Goal: Task Accomplishment & Management: Manage account settings

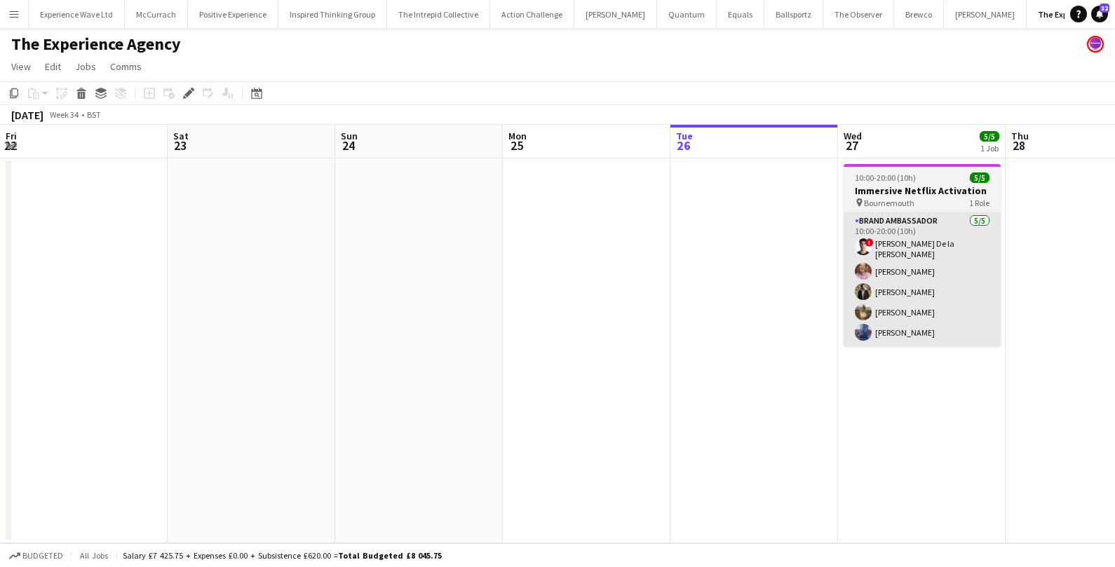
scroll to position [0, 482]
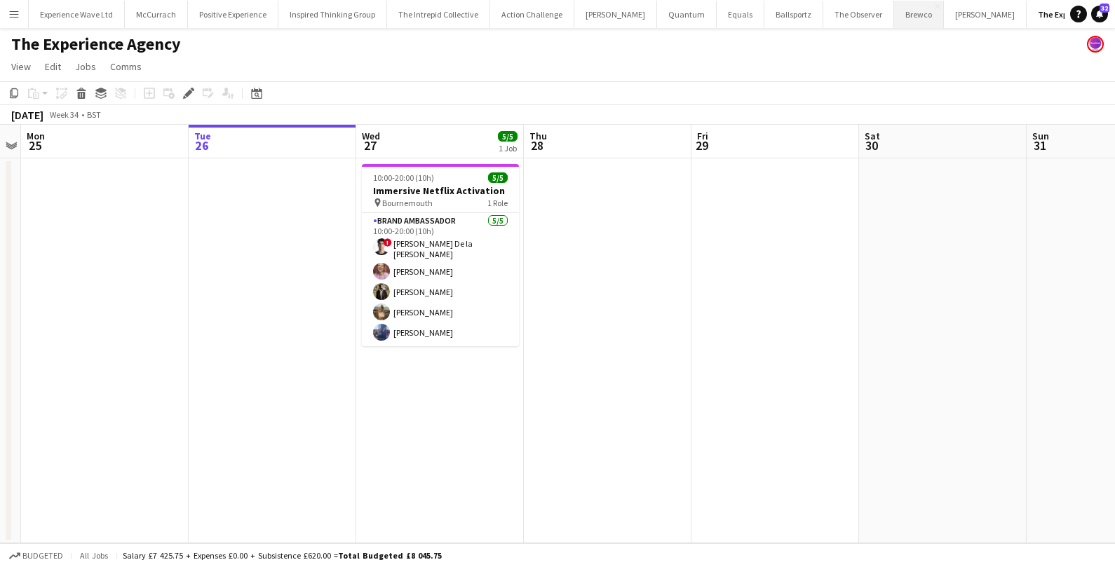
click at [894, 21] on button "Brewco Close" at bounding box center [919, 14] width 50 height 27
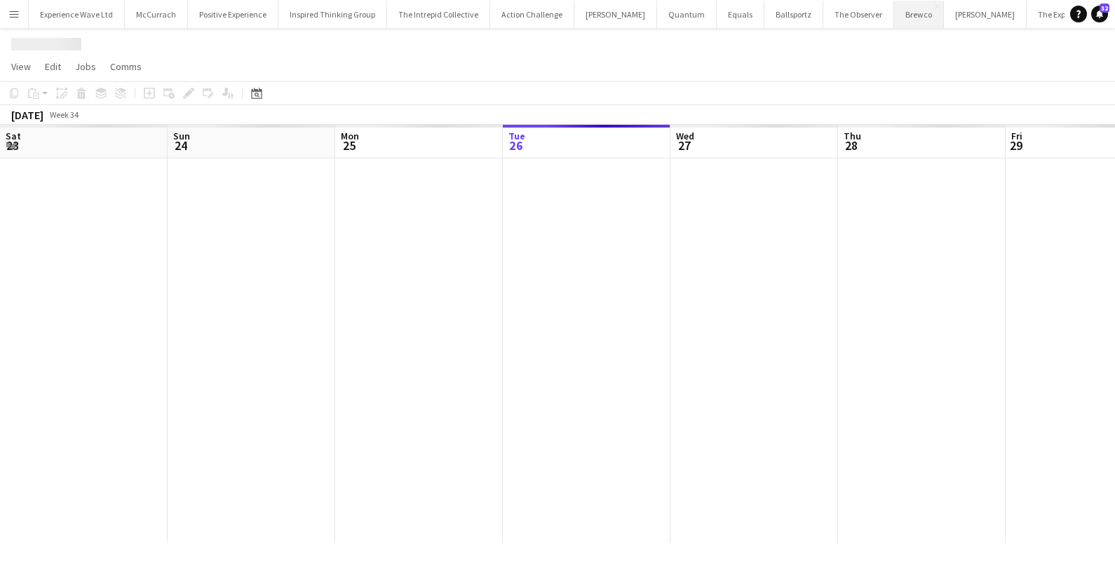
scroll to position [0, 334]
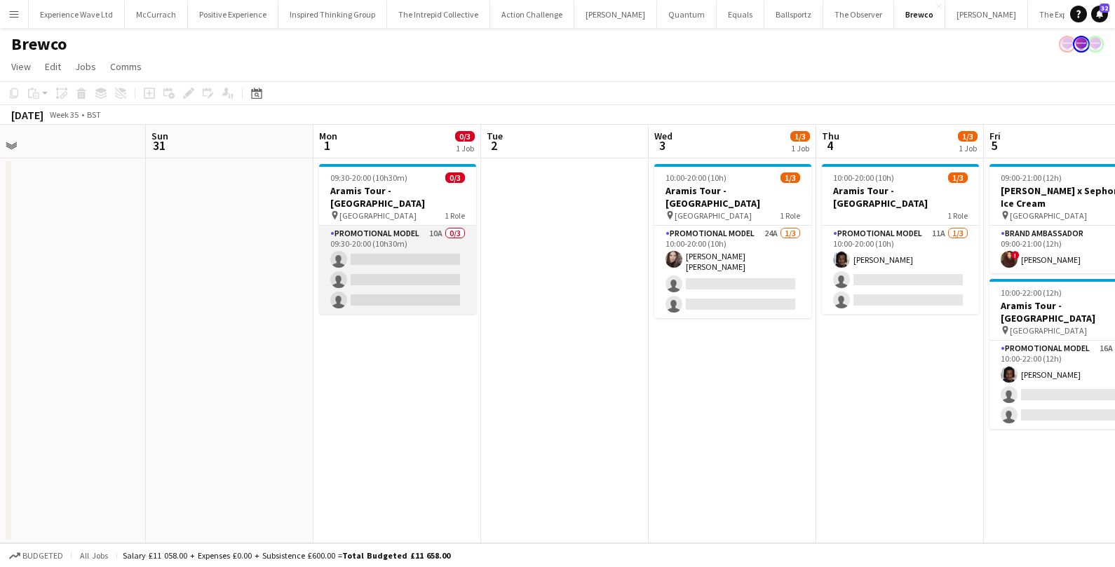
click at [377, 259] on app-card-role "Promotional Model 10A 0/3 09:30-20:00 (10h30m) single-neutral-actions single-ne…" at bounding box center [397, 270] width 157 height 88
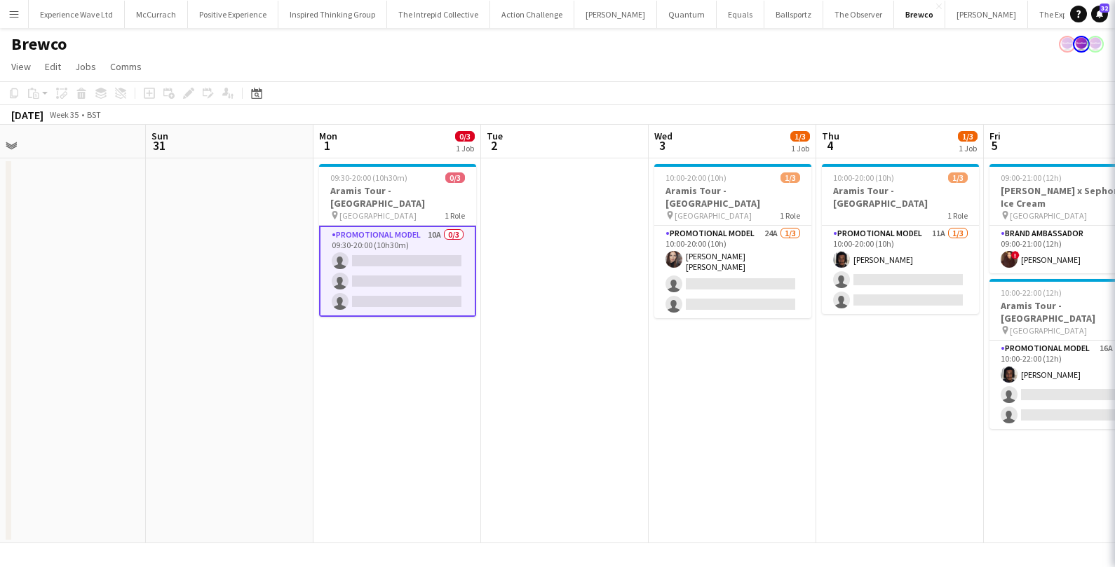
scroll to position [0, 524]
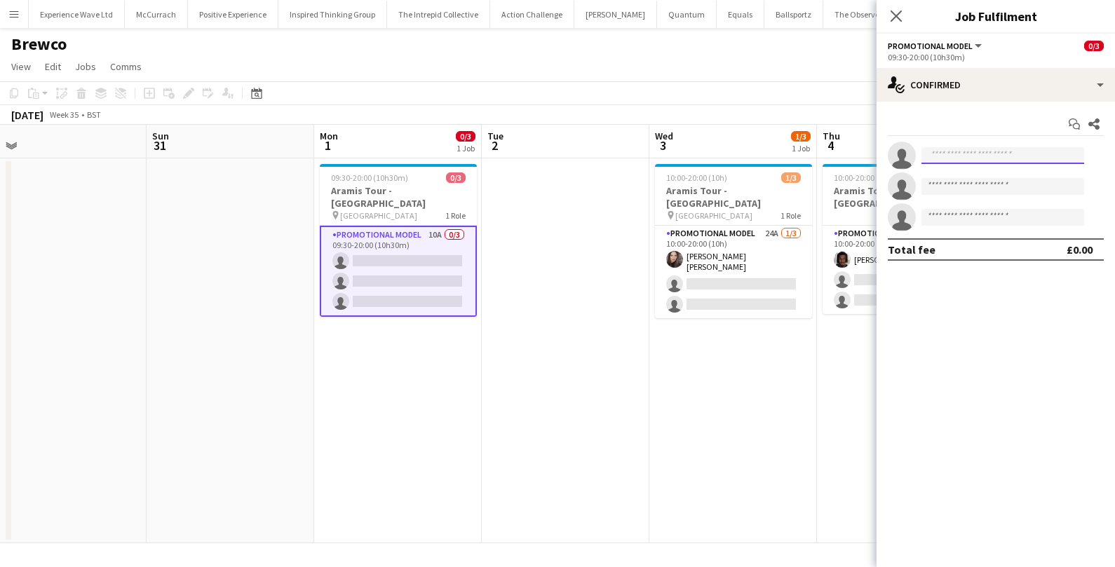
click at [991, 158] on input at bounding box center [1002, 155] width 163 height 17
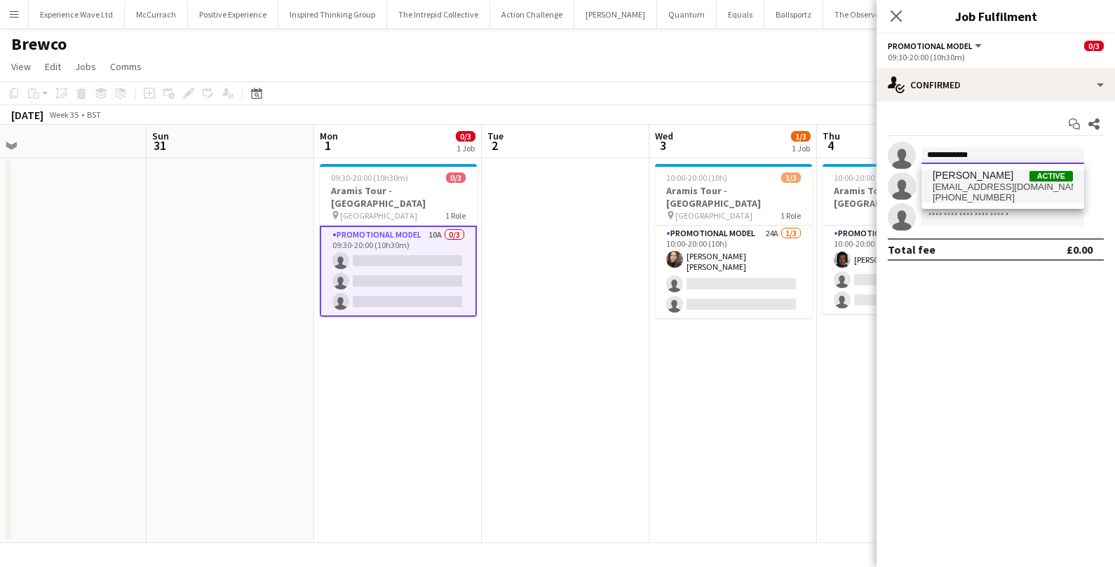
type input "**********"
click at [996, 179] on span "[PERSON_NAME]" at bounding box center [973, 176] width 81 height 12
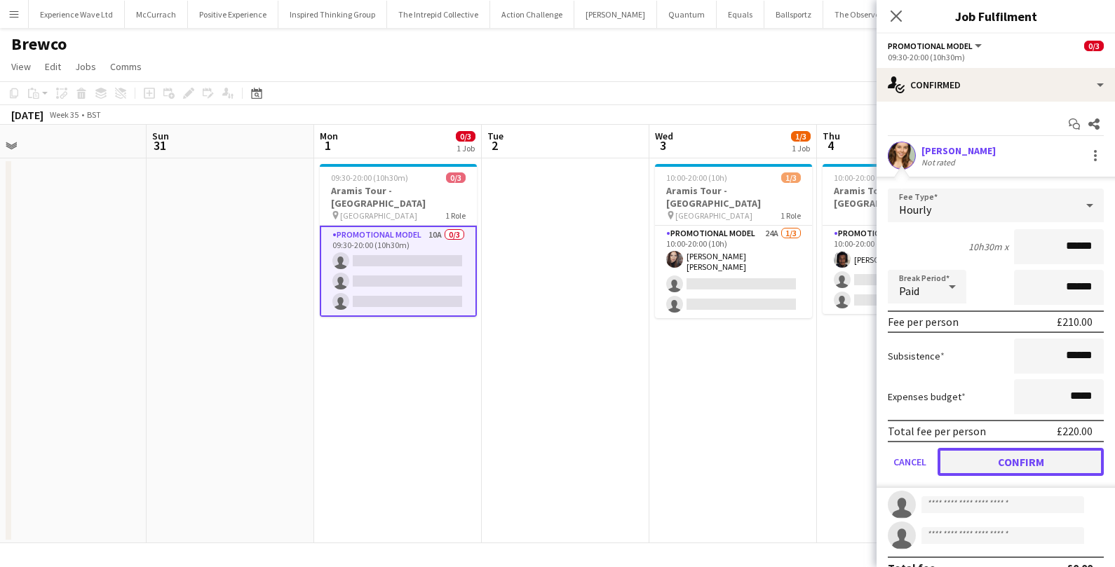
click at [973, 449] on button "Confirm" at bounding box center [1020, 462] width 166 height 28
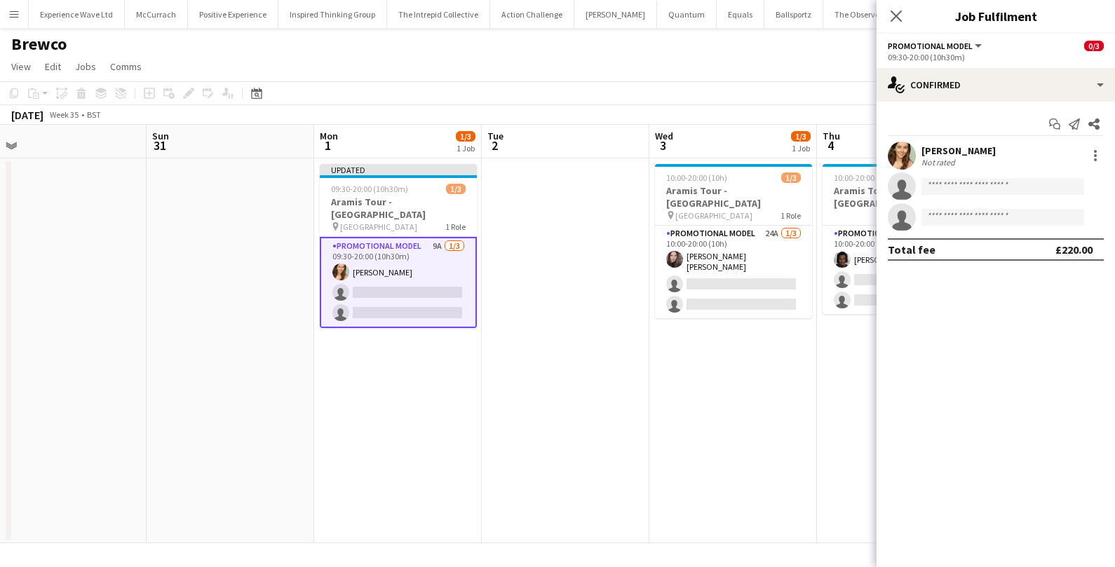
click at [419, 280] on app-card-role "Promotional Model 9A 1/3 09:30-20:00 (10h30m) Charlotte Tonge single-neutral-ac…" at bounding box center [398, 282] width 157 height 91
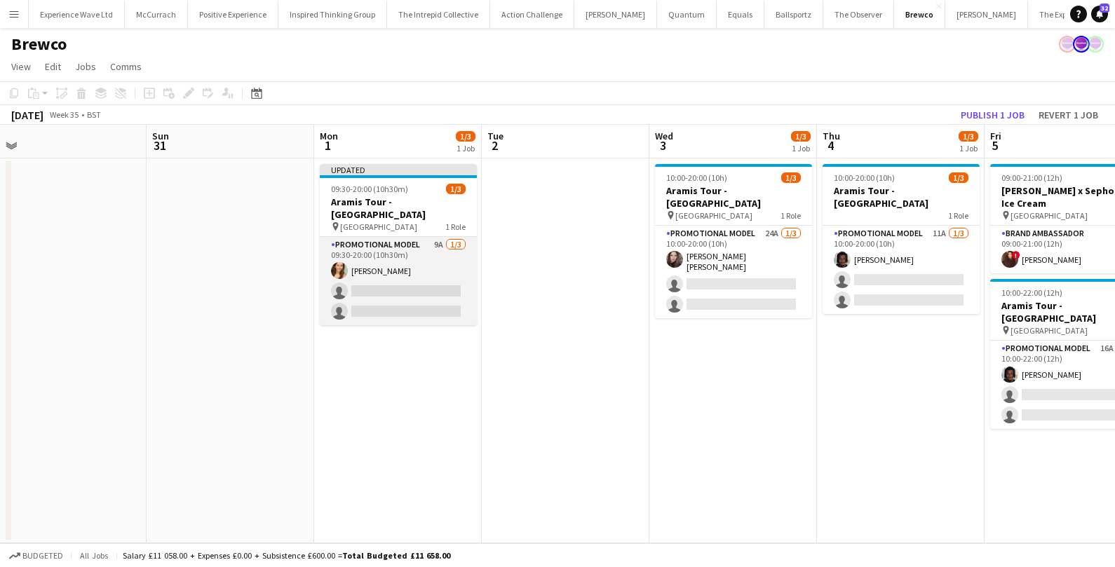
click at [429, 284] on app-card-role "Promotional Model 9A 1/3 09:30-20:00 (10h30m) Charlotte Tonge single-neutral-ac…" at bounding box center [398, 281] width 157 height 88
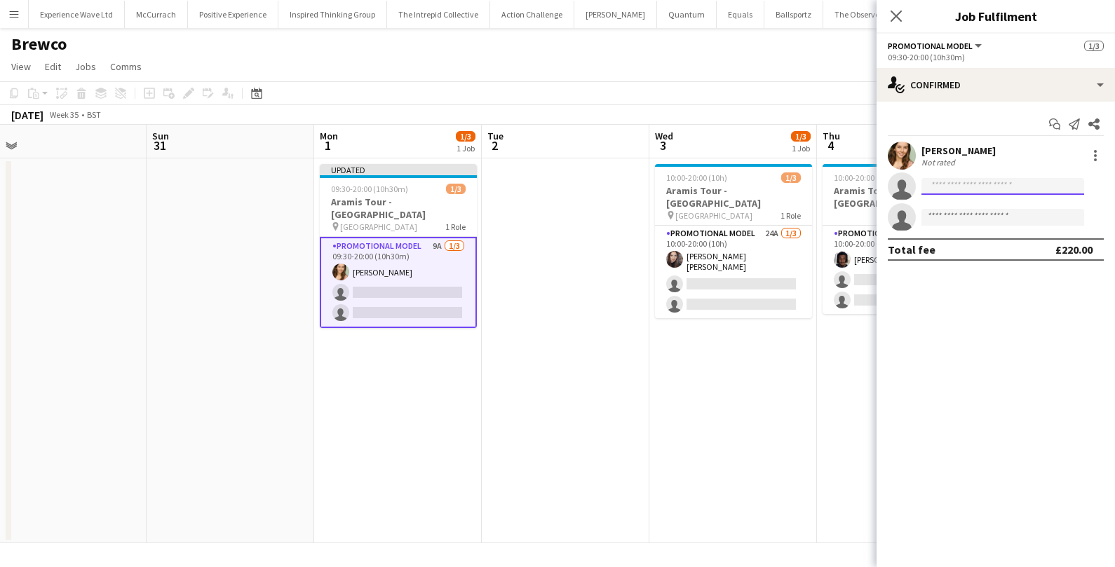
click at [971, 185] on input at bounding box center [1002, 186] width 163 height 17
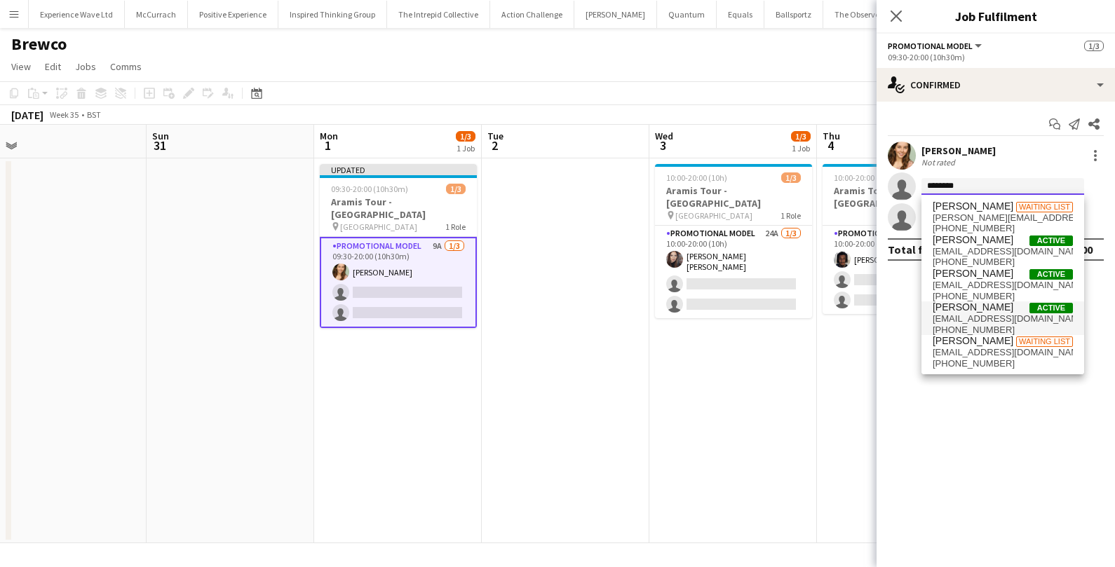
type input "********"
click at [980, 317] on span "jenniduffy6@hotmail.com" at bounding box center [1003, 318] width 140 height 11
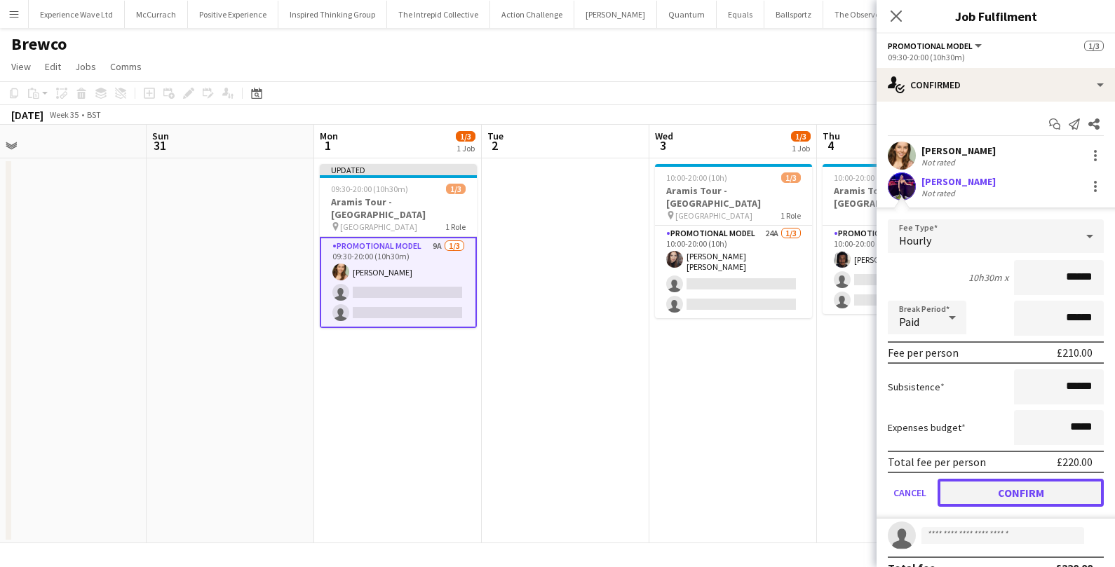
click at [1004, 497] on button "Confirm" at bounding box center [1020, 493] width 166 height 28
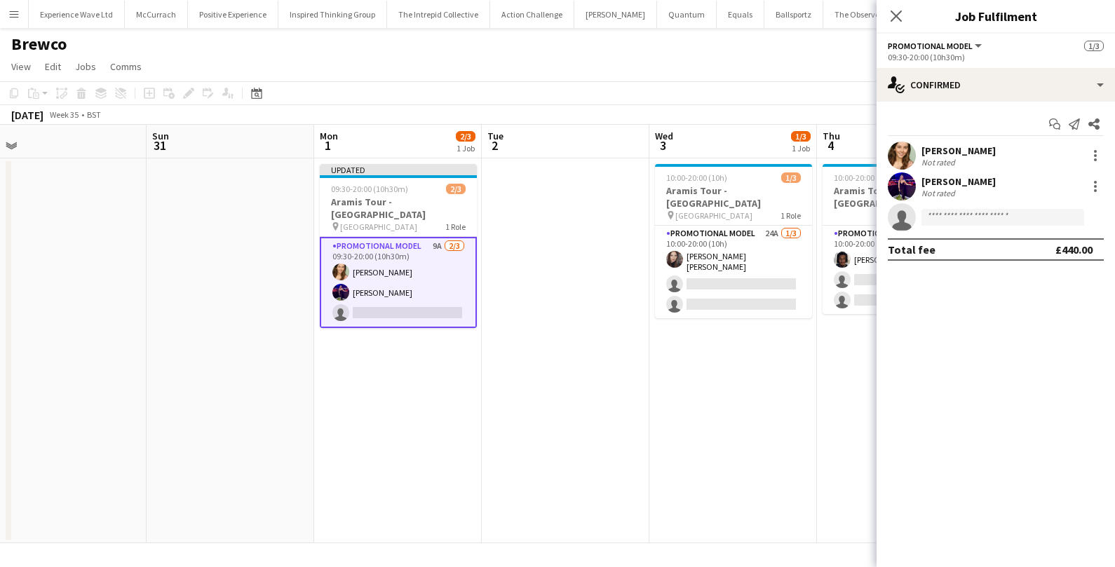
click at [389, 299] on app-card-role "Promotional Model 9A 2/3 09:30-20:00 (10h30m) Charlotte Tonge Jennifer Duffy si…" at bounding box center [398, 282] width 157 height 91
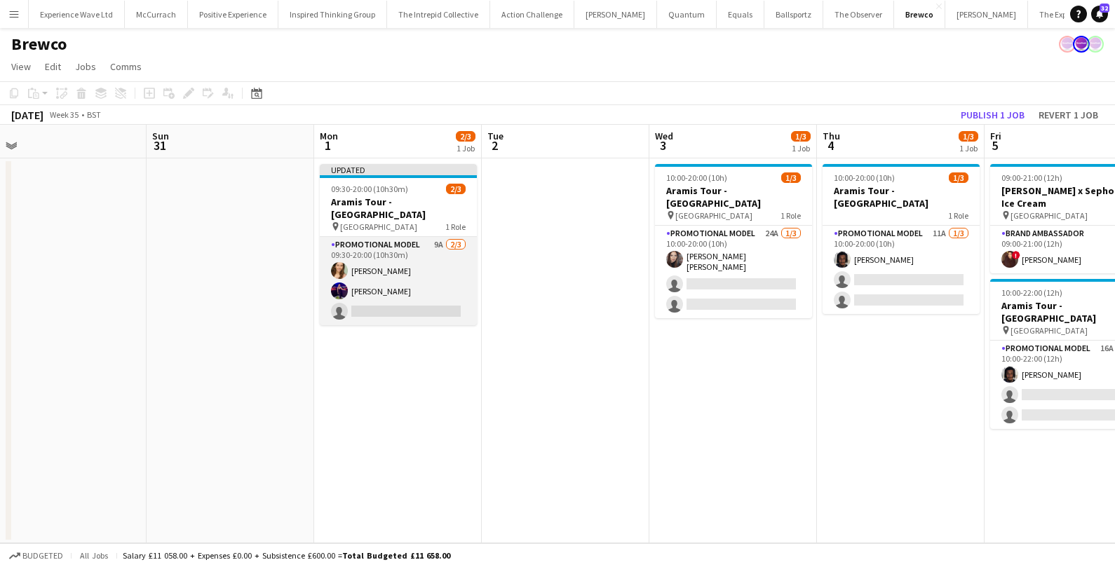
scroll to position [0, 524]
click at [462, 293] on app-card-role "Promotional Model 9A 2/3 09:30-20:00 (10h30m) Charlotte Tonge Jennifer Duffy si…" at bounding box center [397, 281] width 157 height 88
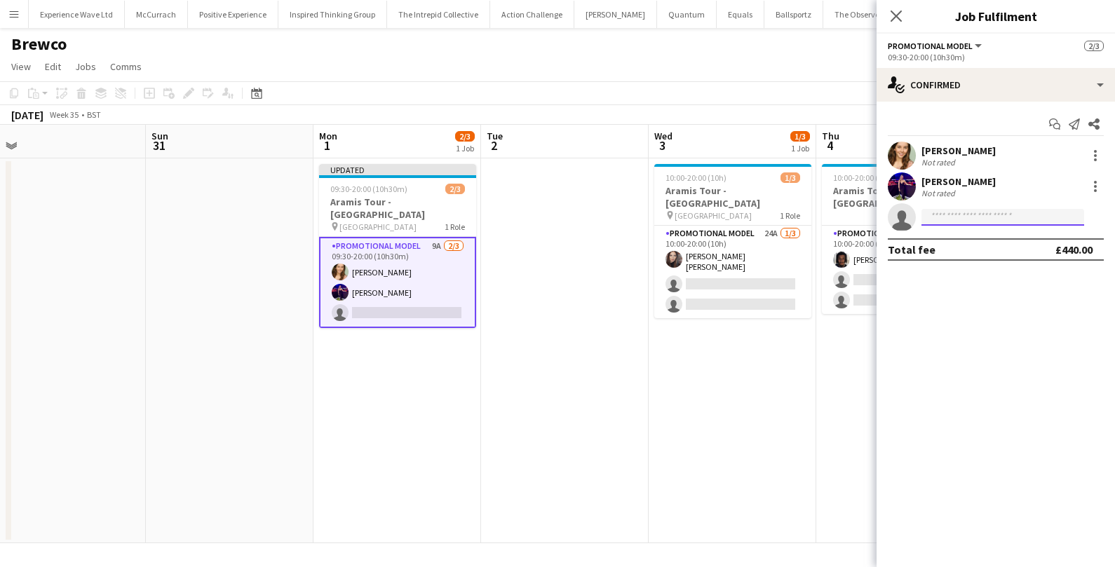
click at [993, 211] on input at bounding box center [1002, 217] width 163 height 17
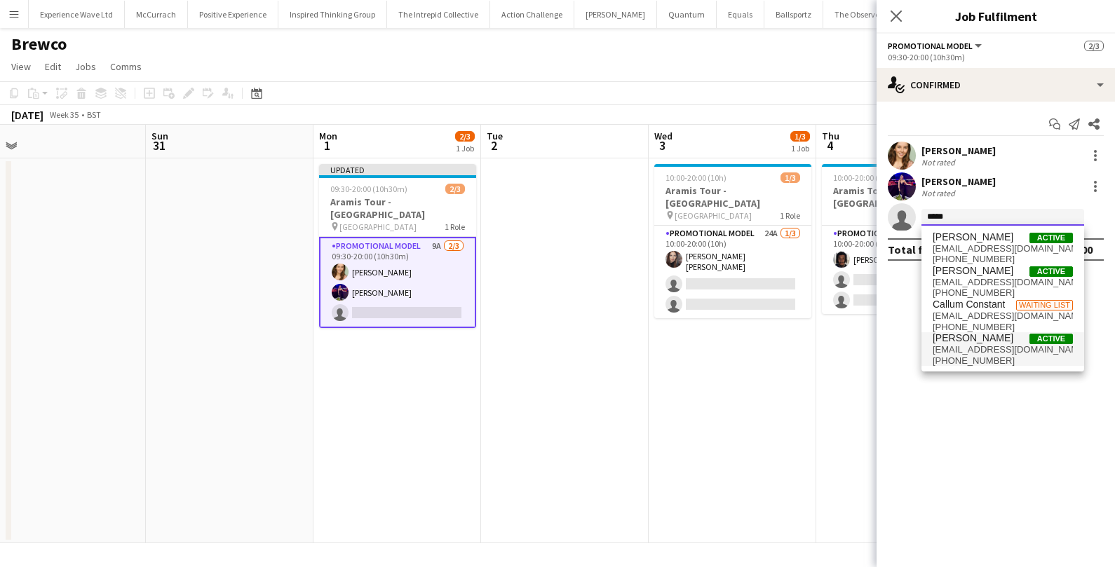
type input "*****"
click at [1004, 358] on span "+447470371134" at bounding box center [1003, 360] width 140 height 11
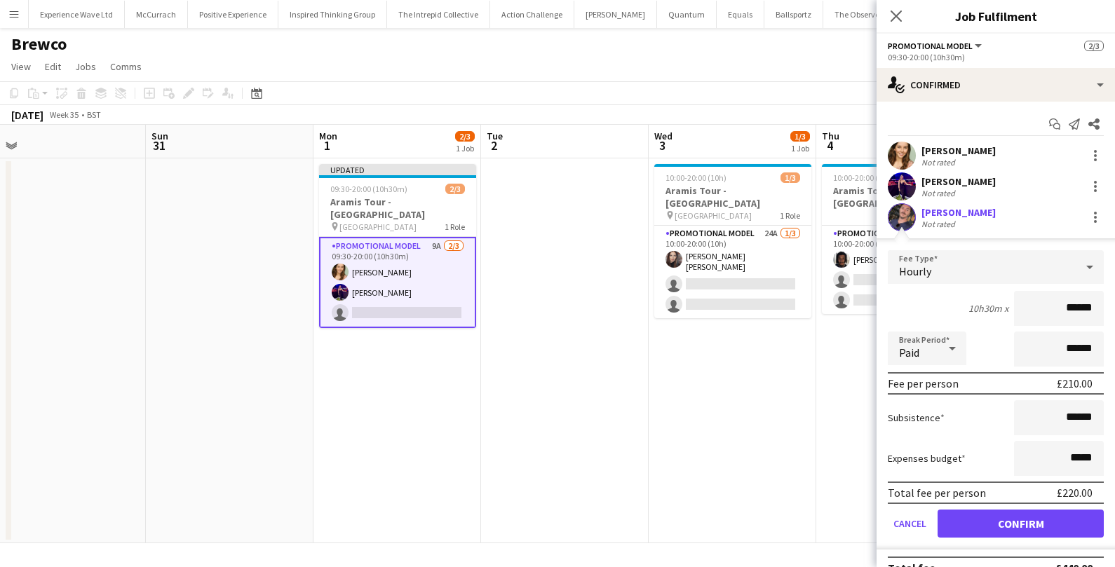
click at [1004, 499] on div "Total fee per person £220.00" at bounding box center [996, 493] width 216 height 22
click at [982, 526] on button "Confirm" at bounding box center [1020, 524] width 166 height 28
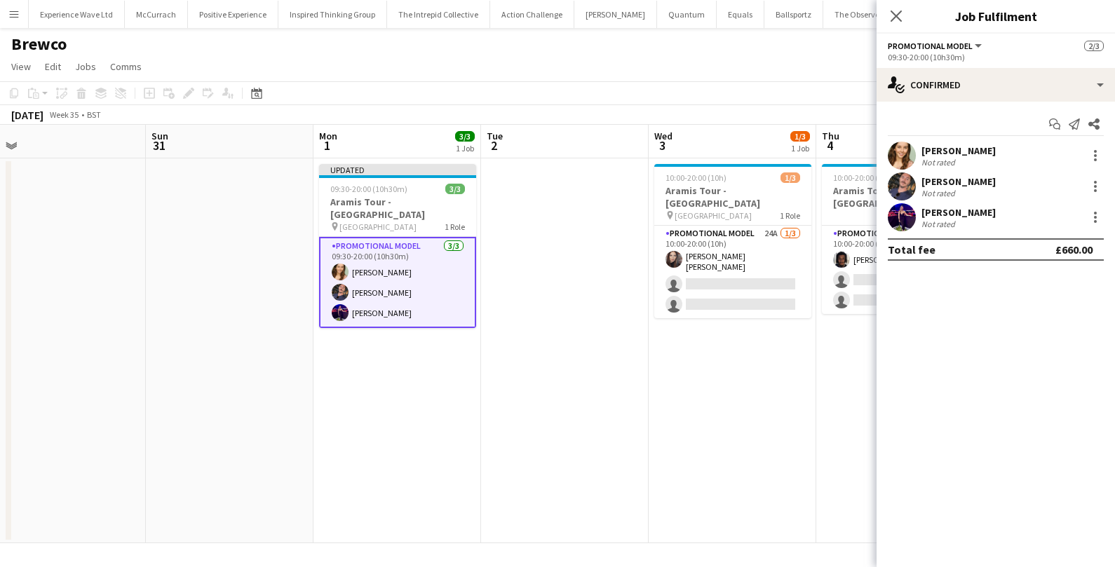
click at [611, 384] on app-date-cell at bounding box center [565, 350] width 168 height 385
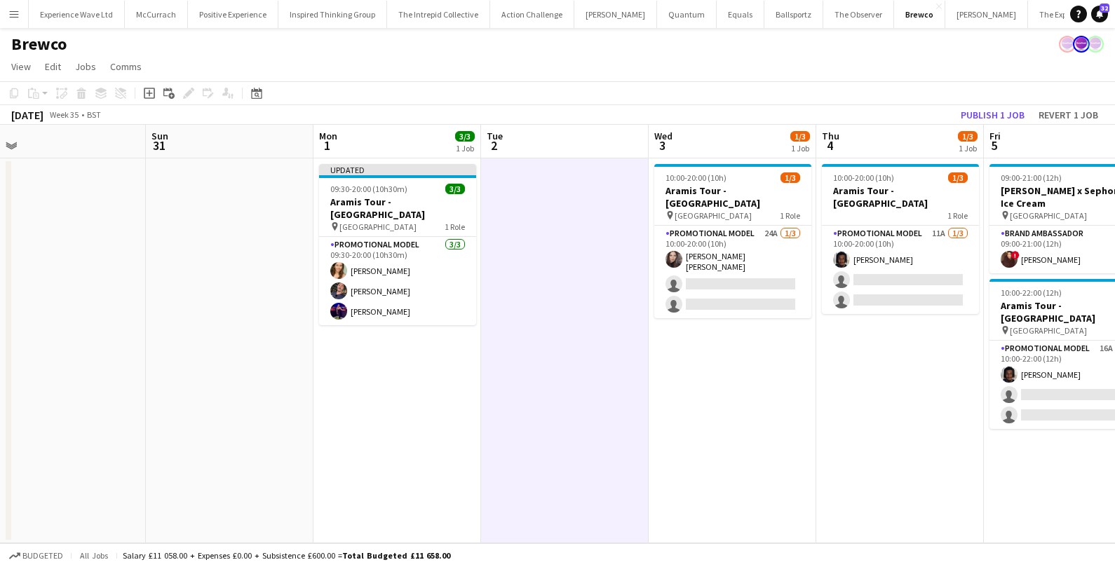
scroll to position [0, 524]
click at [976, 111] on button "Publish 1 job" at bounding box center [992, 115] width 75 height 18
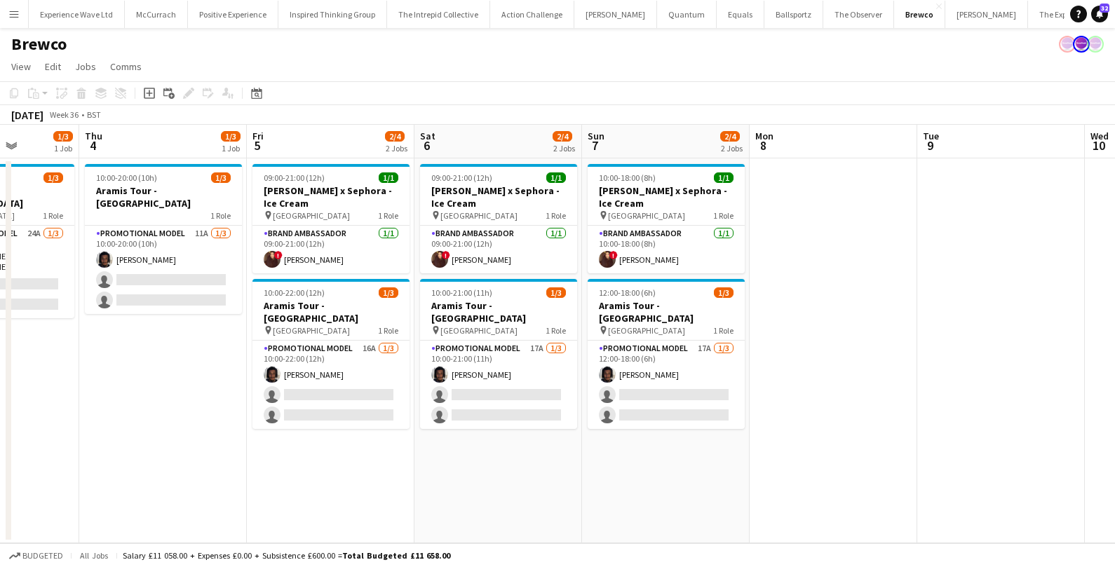
scroll to position [0, 422]
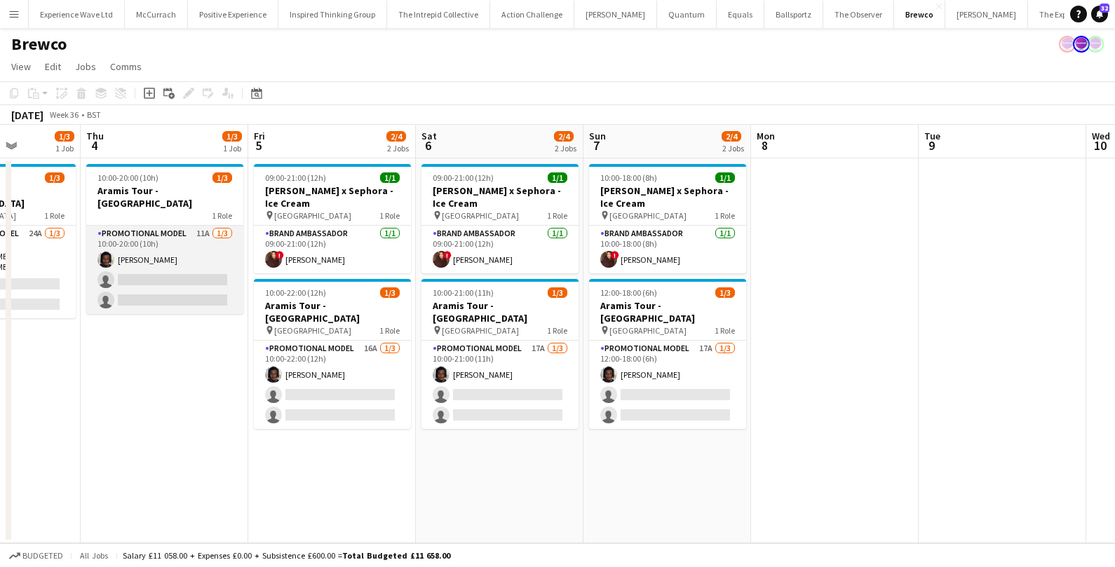
click at [177, 279] on app-card-role "Promotional Model 11A 1/3 10:00-20:00 (10h) Tyler Smith single-neutral-actions …" at bounding box center [164, 270] width 157 height 88
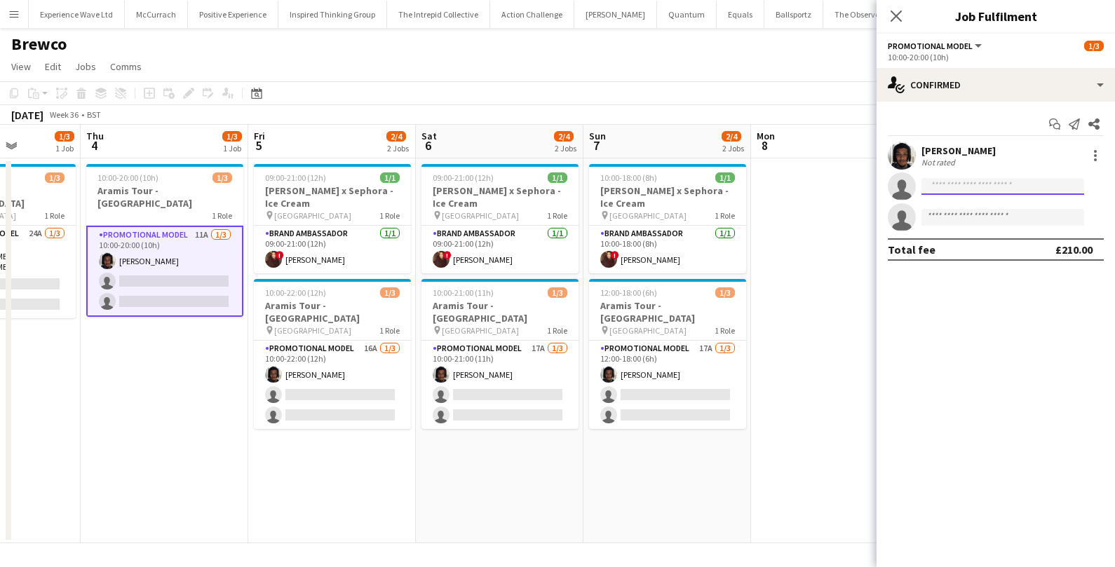
click at [984, 187] on input at bounding box center [1002, 186] width 163 height 17
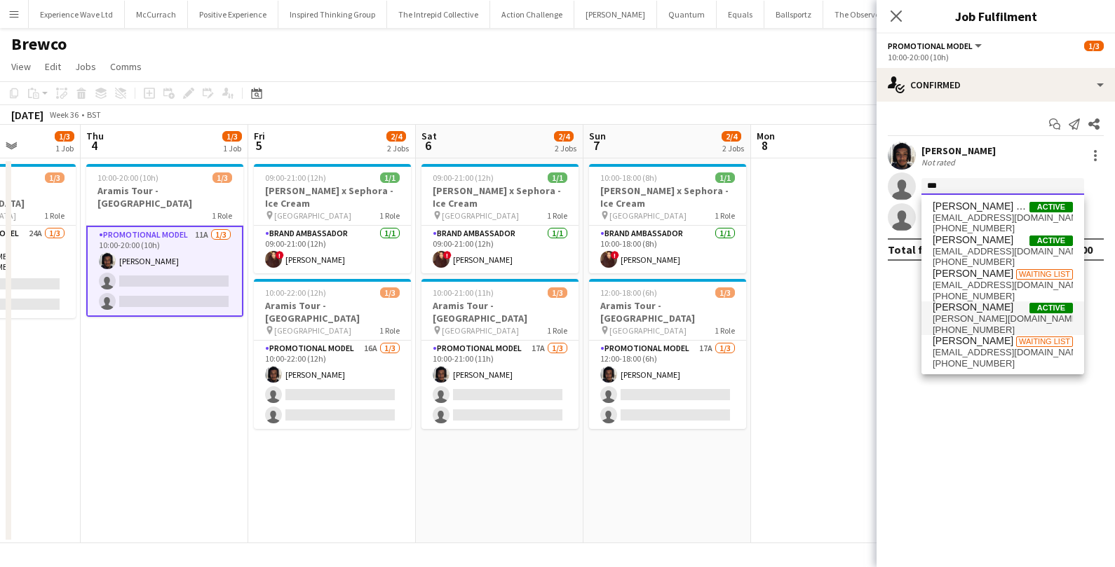
type input "***"
click at [999, 309] on span "Bethany Clews Active" at bounding box center [1003, 308] width 140 height 12
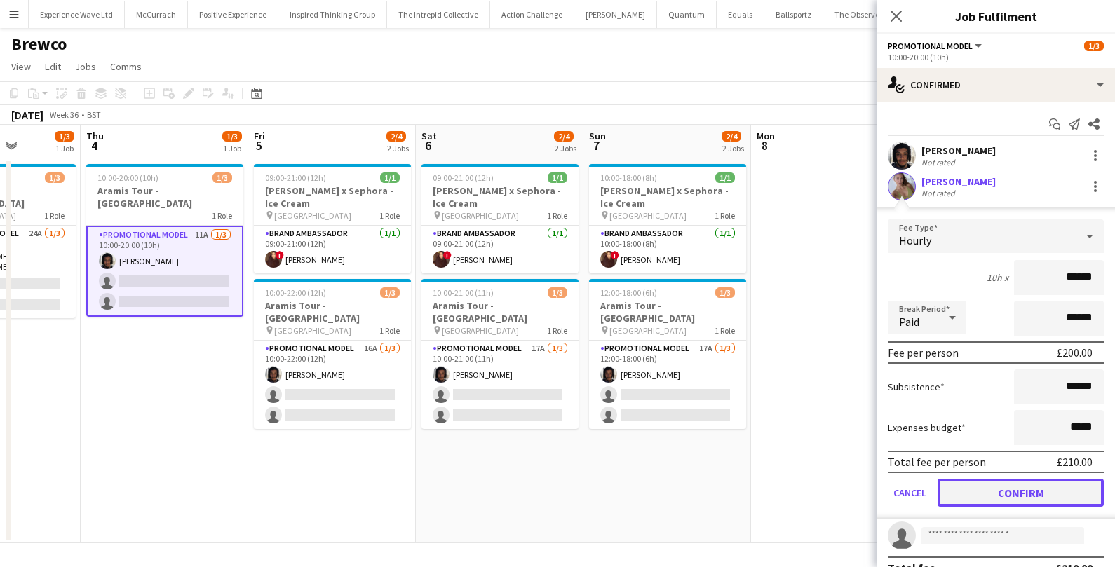
click at [982, 498] on button "Confirm" at bounding box center [1020, 493] width 166 height 28
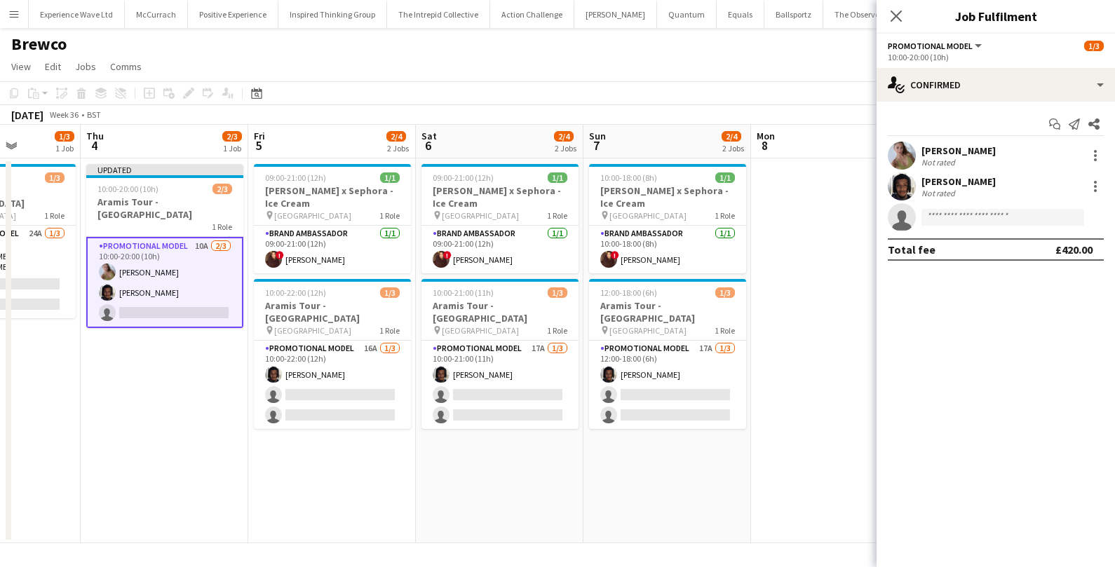
click at [832, 311] on app-date-cell at bounding box center [835, 350] width 168 height 385
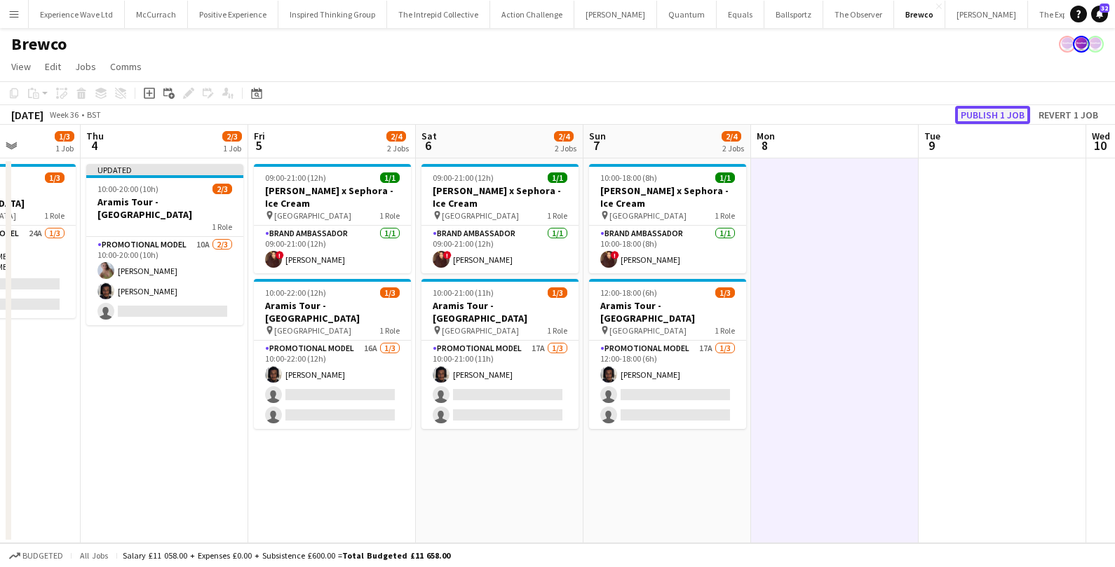
click at [1001, 116] on button "Publish 1 job" at bounding box center [992, 115] width 75 height 18
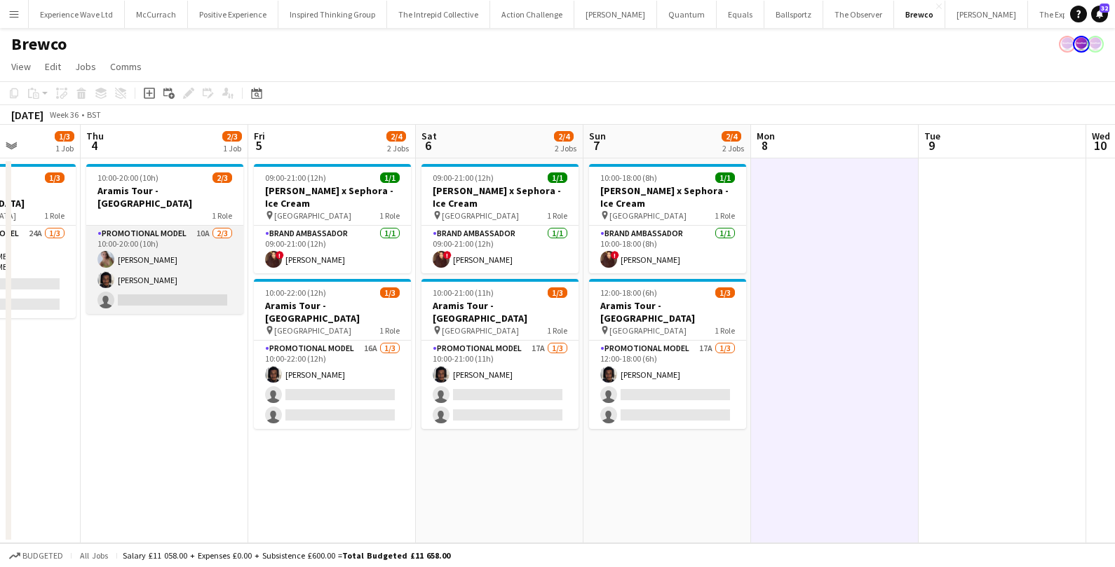
click at [179, 278] on app-card-role "Promotional Model 10A 2/3 10:00-20:00 (10h) Bethany Clews Tyler Smith single-ne…" at bounding box center [164, 270] width 157 height 88
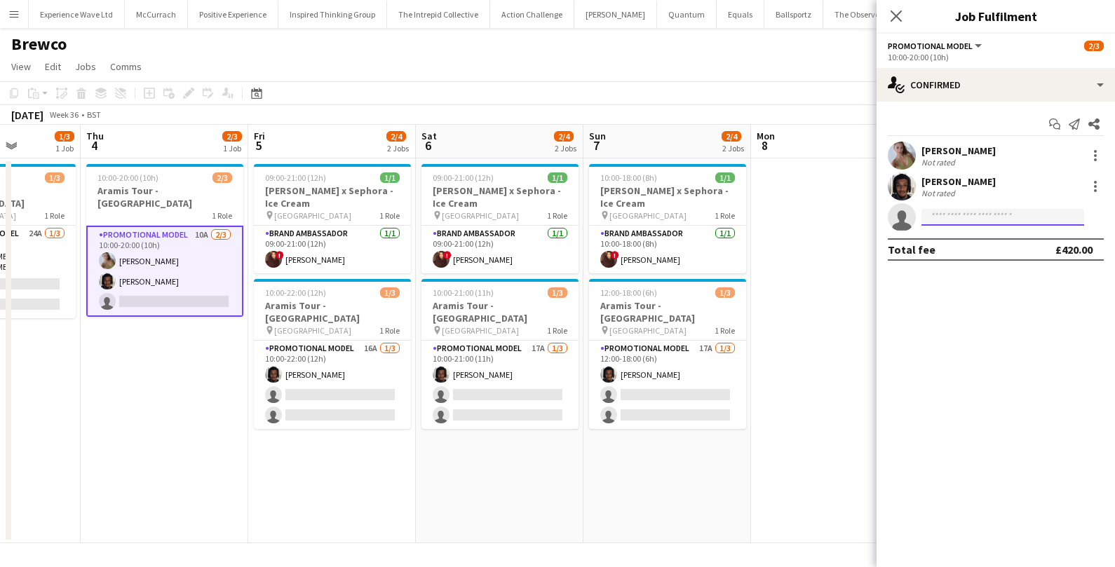
click at [954, 210] on input at bounding box center [1002, 217] width 163 height 17
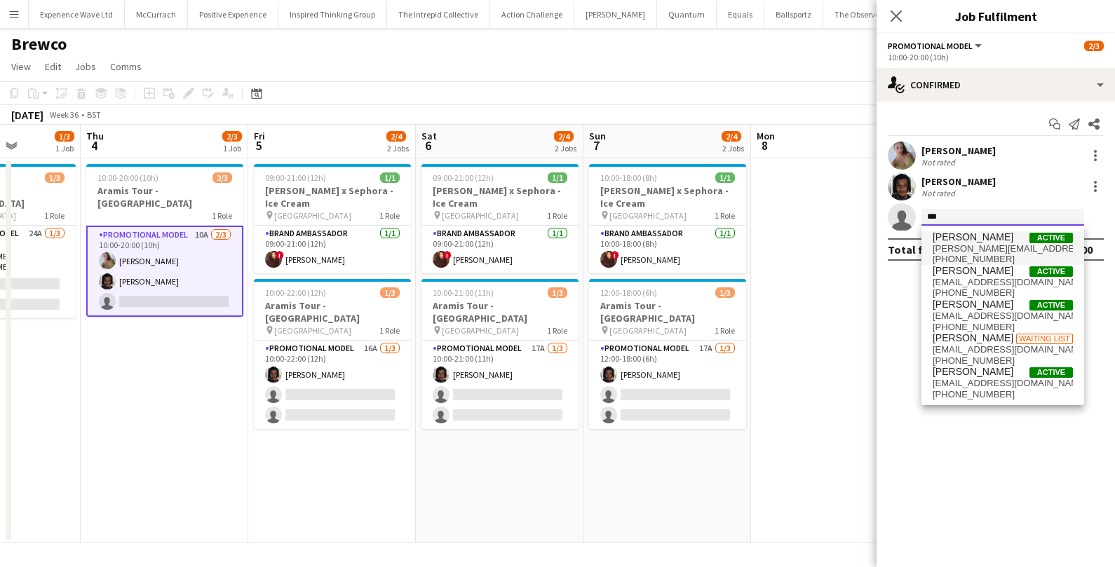
type input "***"
click at [990, 246] on span "m.y.cheng@edu.salford.ac.uk" at bounding box center [1003, 248] width 140 height 11
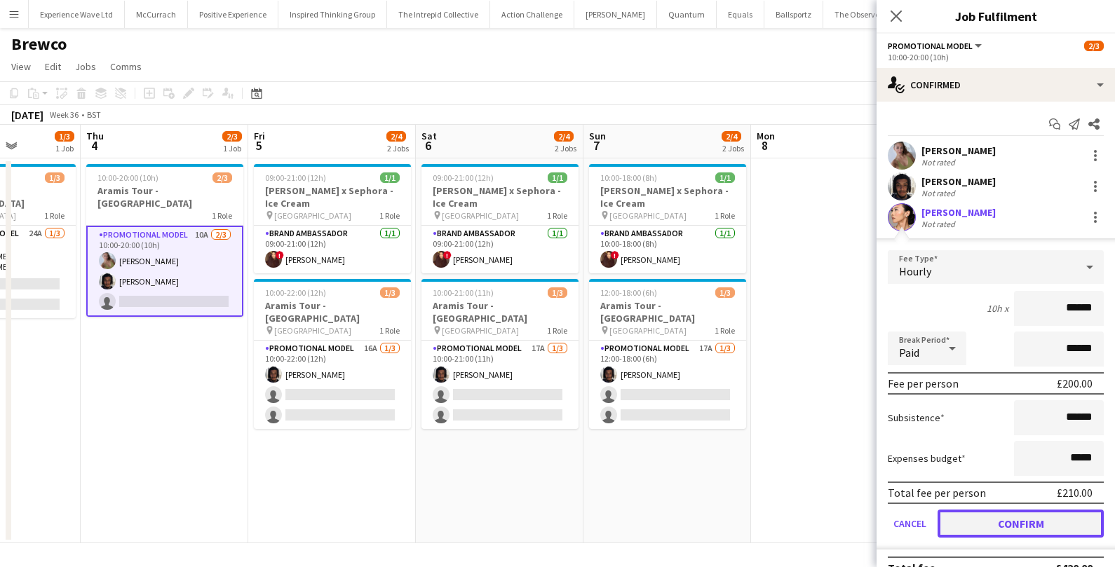
click at [1008, 519] on button "Confirm" at bounding box center [1020, 524] width 166 height 28
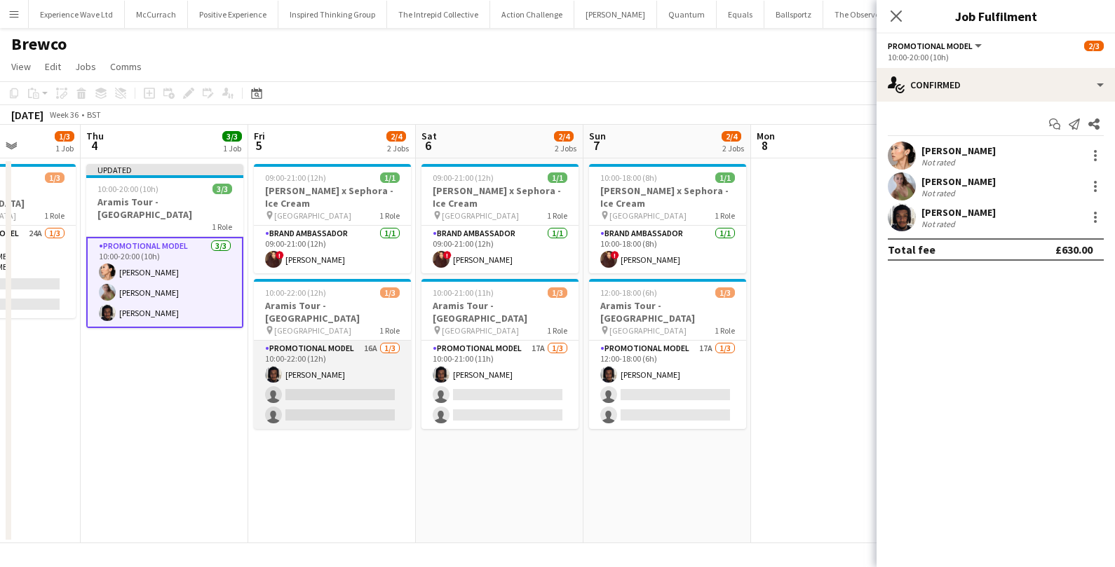
click at [364, 389] on app-card-role "Promotional Model 16A 1/3 10:00-22:00 (12h) Tyler Smith single-neutral-actions …" at bounding box center [332, 385] width 157 height 88
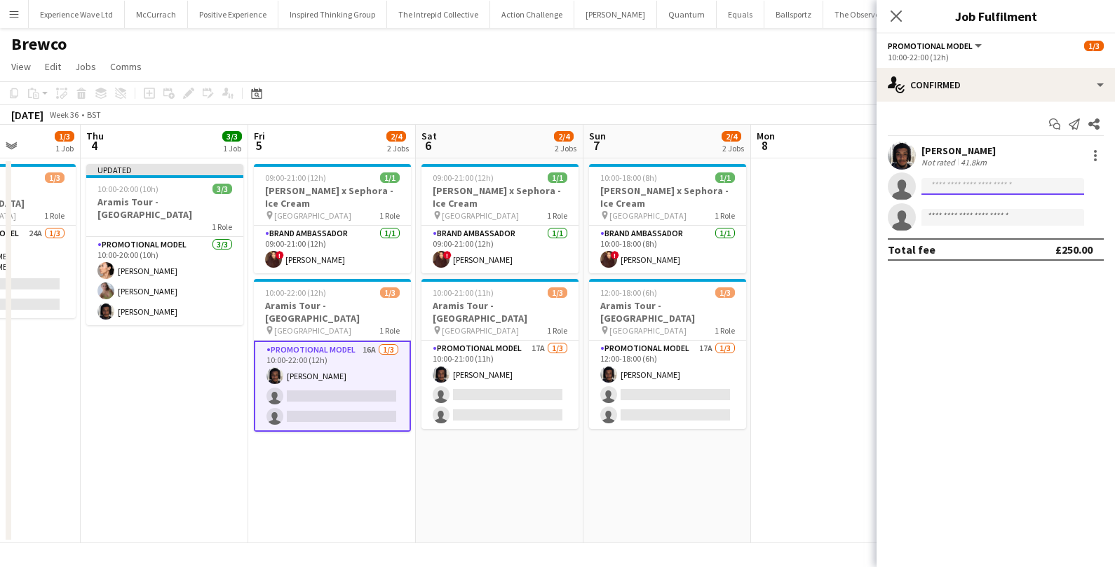
click at [963, 186] on input at bounding box center [1002, 186] width 163 height 17
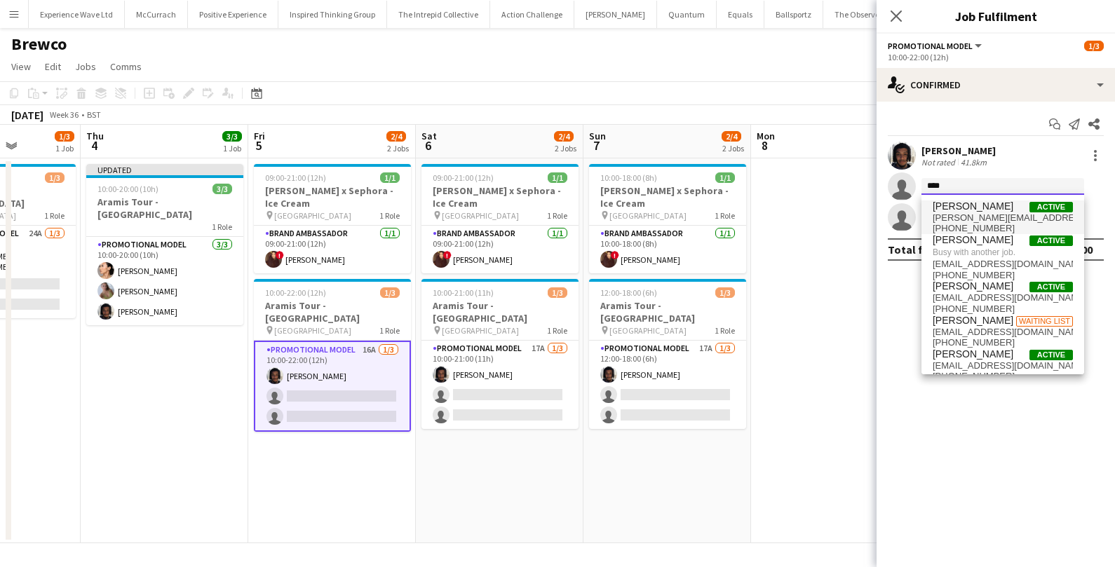
type input "***"
click at [993, 215] on span "m.y.cheng@edu.salford.ac.uk" at bounding box center [1003, 217] width 140 height 11
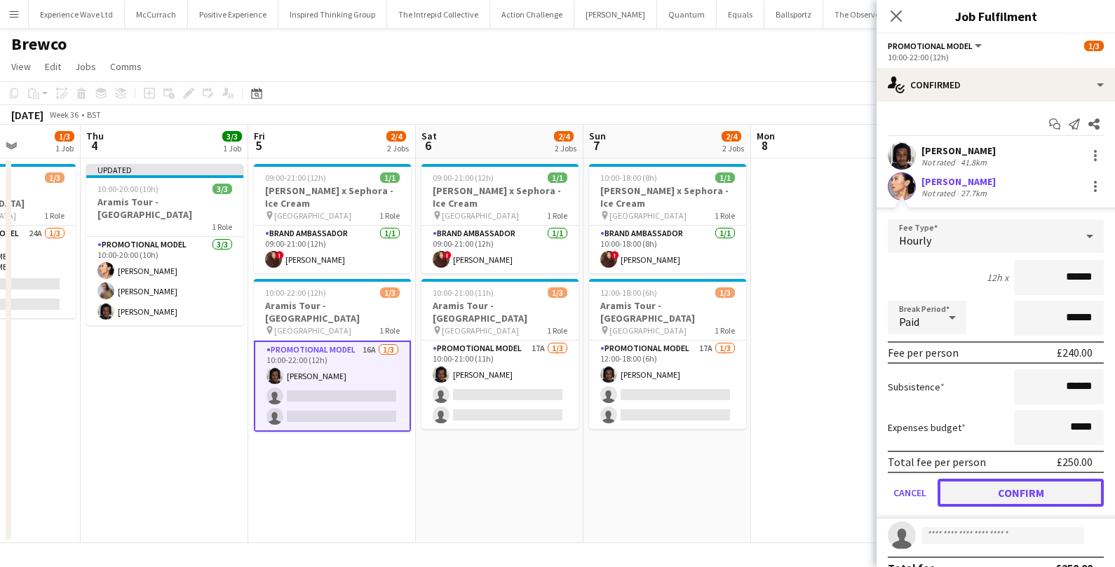
click at [979, 485] on button "Confirm" at bounding box center [1020, 493] width 166 height 28
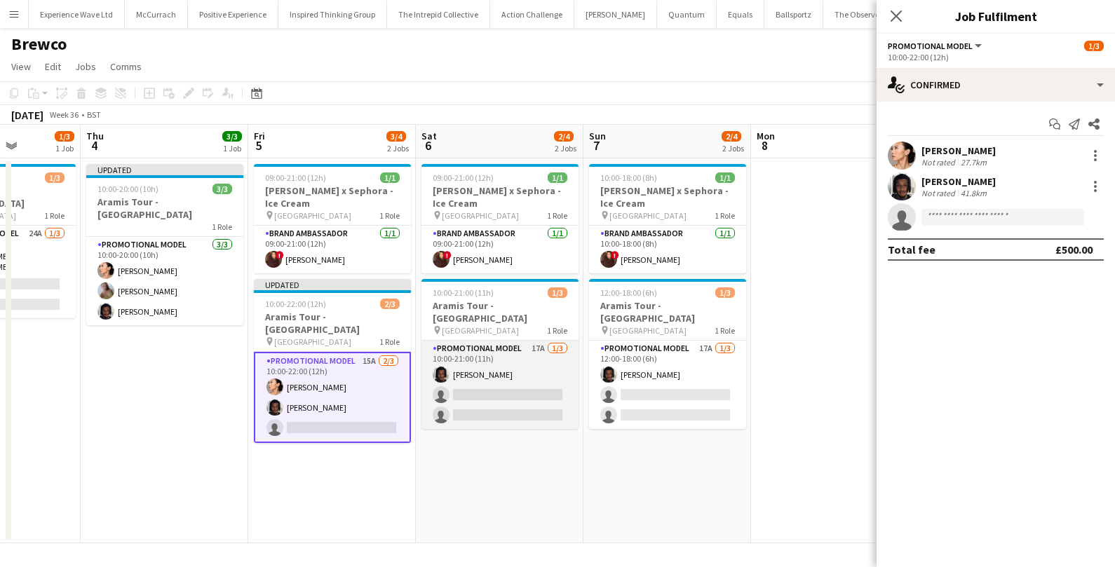
click at [509, 391] on app-card-role "Promotional Model 17A 1/3 10:00-21:00 (11h) Tyler Smith single-neutral-actions …" at bounding box center [499, 385] width 157 height 88
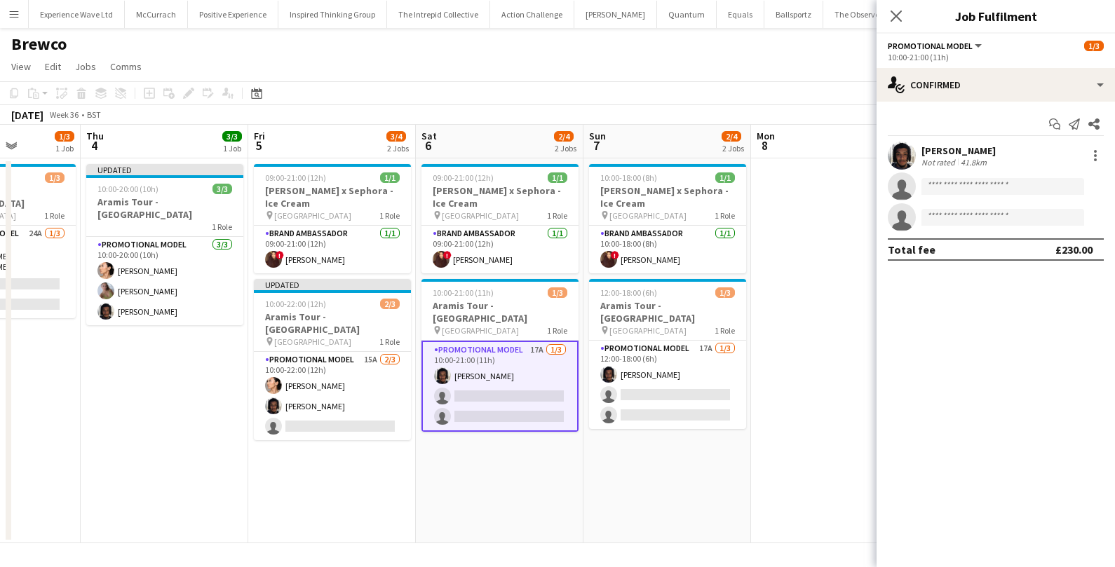
click at [509, 391] on app-card-role "Promotional Model 17A 1/3 10:00-21:00 (11h) Tyler Smith single-neutral-actions …" at bounding box center [499, 386] width 157 height 91
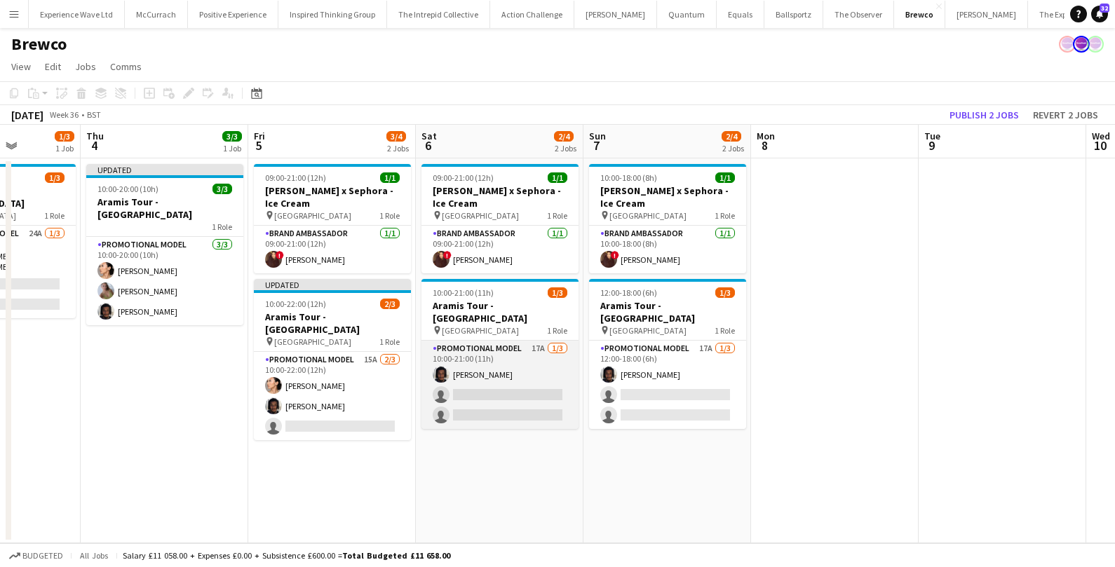
click at [509, 391] on app-card-role "Promotional Model 17A 1/3 10:00-21:00 (11h) Tyler Smith single-neutral-actions …" at bounding box center [499, 385] width 157 height 88
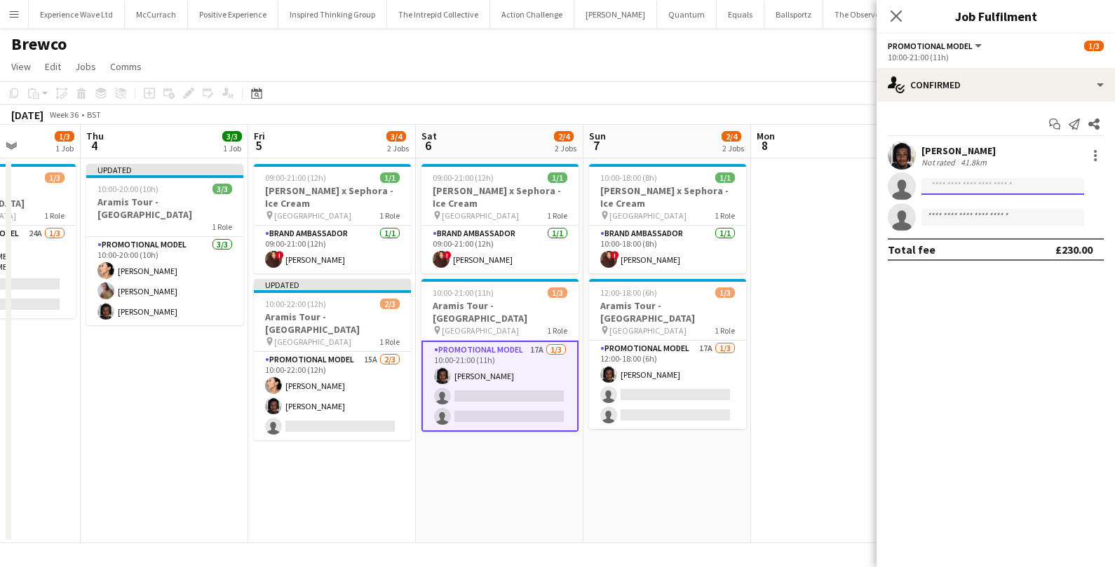
click at [961, 189] on input at bounding box center [1002, 186] width 163 height 17
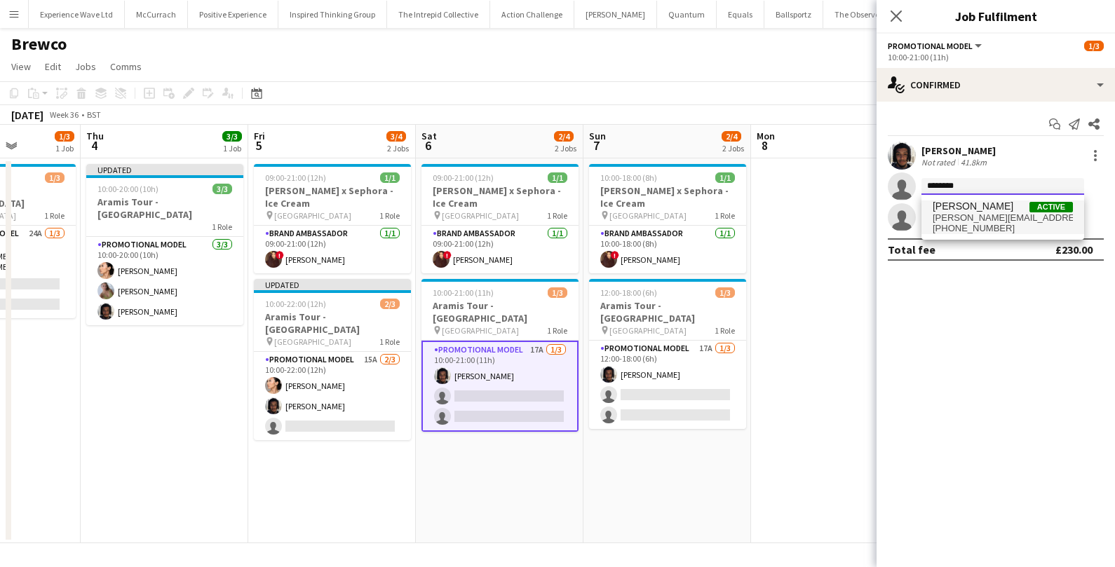
type input "********"
click at [970, 212] on span "m.y.cheng@edu.salford.ac.uk" at bounding box center [1003, 217] width 140 height 11
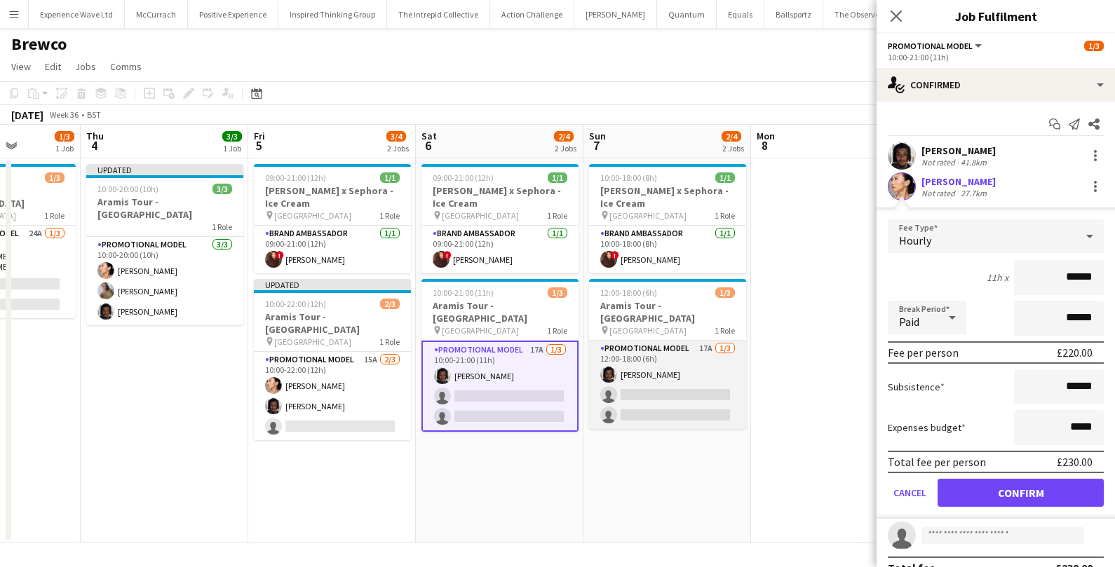
click at [700, 385] on app-card-role "Promotional Model 17A 1/3 12:00-18:00 (6h) Tyler Smith single-neutral-actions s…" at bounding box center [667, 385] width 157 height 88
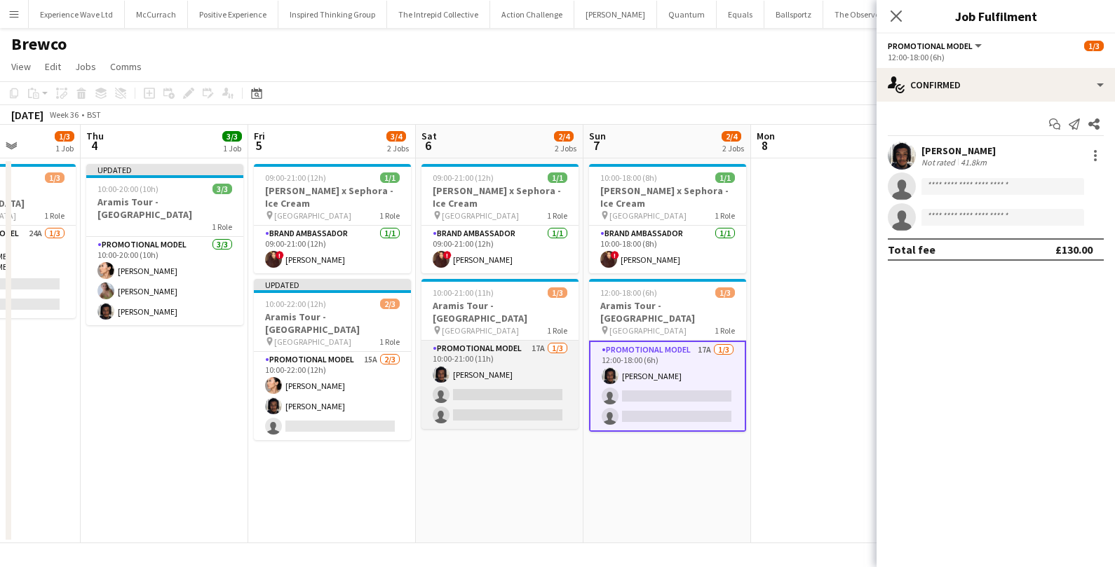
click at [536, 380] on app-card-role "Promotional Model 17A 1/3 10:00-21:00 (11h) Tyler Smith single-neutral-actions …" at bounding box center [499, 385] width 157 height 88
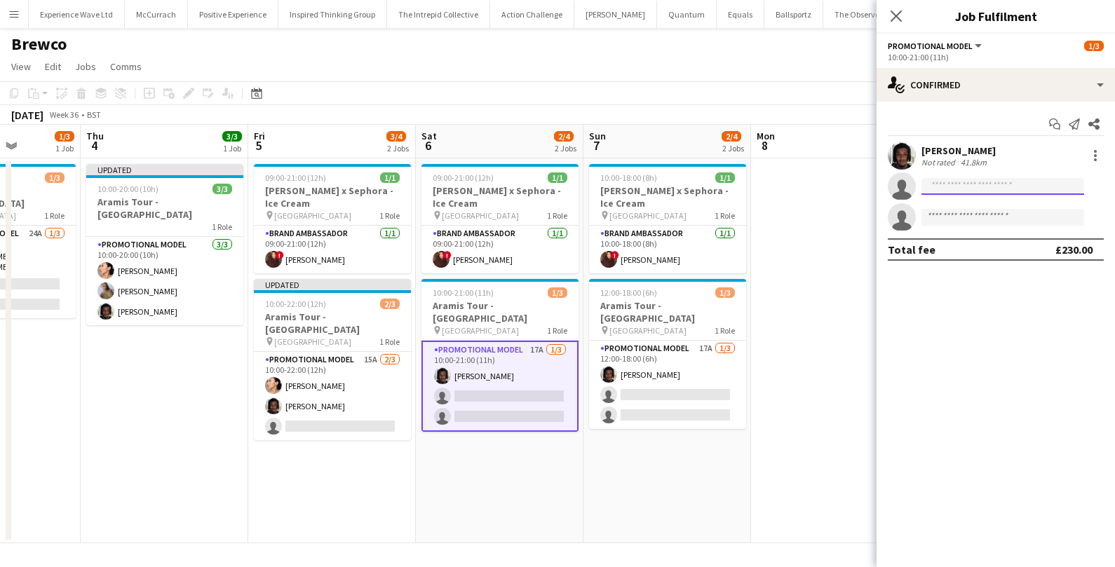
click at [987, 191] on input at bounding box center [1002, 186] width 163 height 17
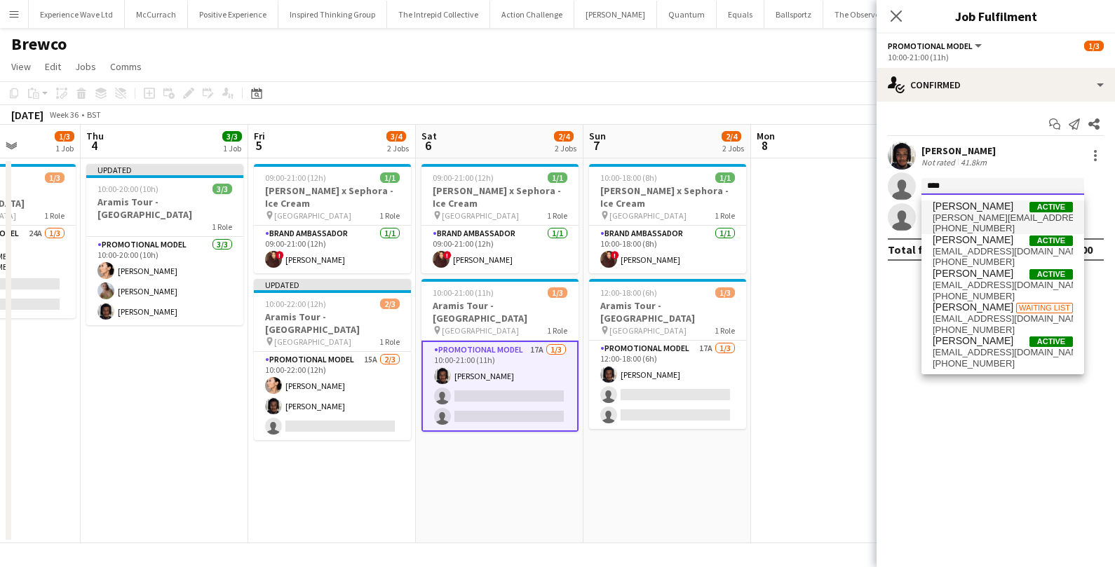
type input "***"
click at [1002, 223] on span "+447988622939" at bounding box center [1003, 228] width 140 height 11
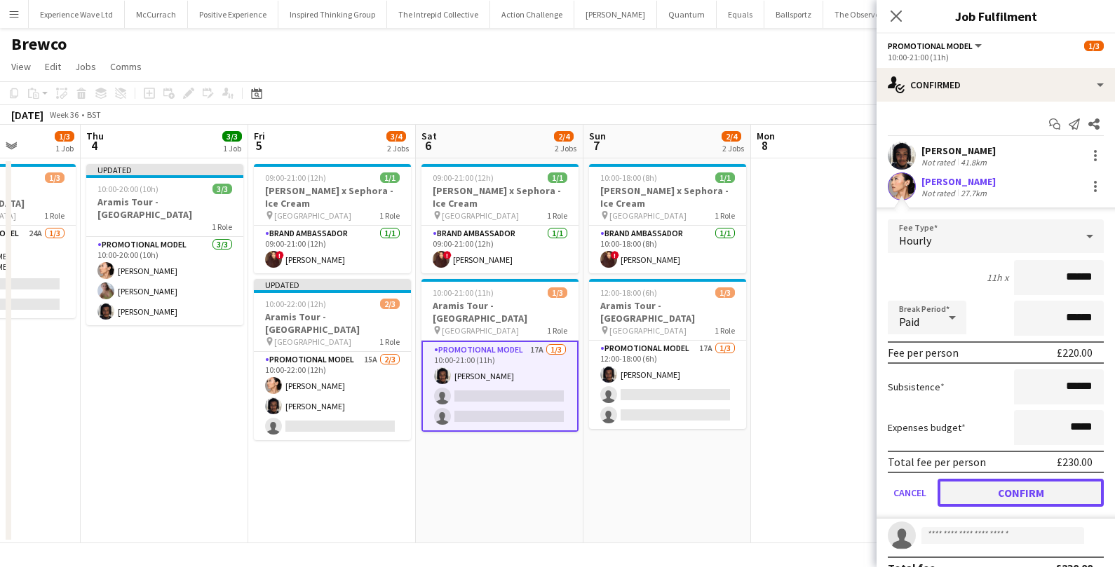
click at [1006, 491] on button "Confirm" at bounding box center [1020, 493] width 166 height 28
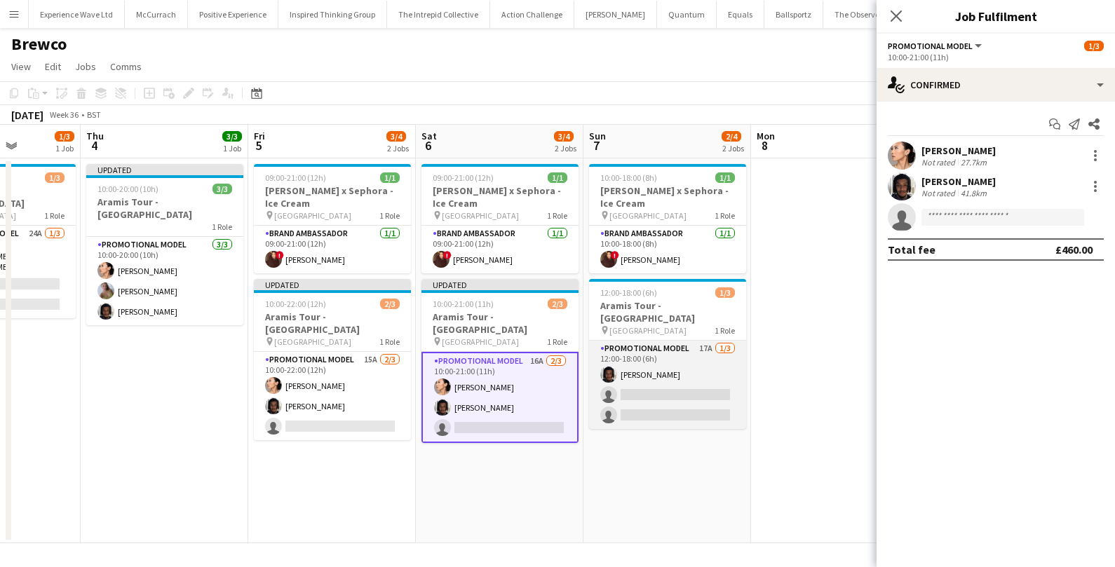
click at [707, 397] on app-card-role "Promotional Model 17A 1/3 12:00-18:00 (6h) Tyler Smith single-neutral-actions s…" at bounding box center [667, 385] width 157 height 88
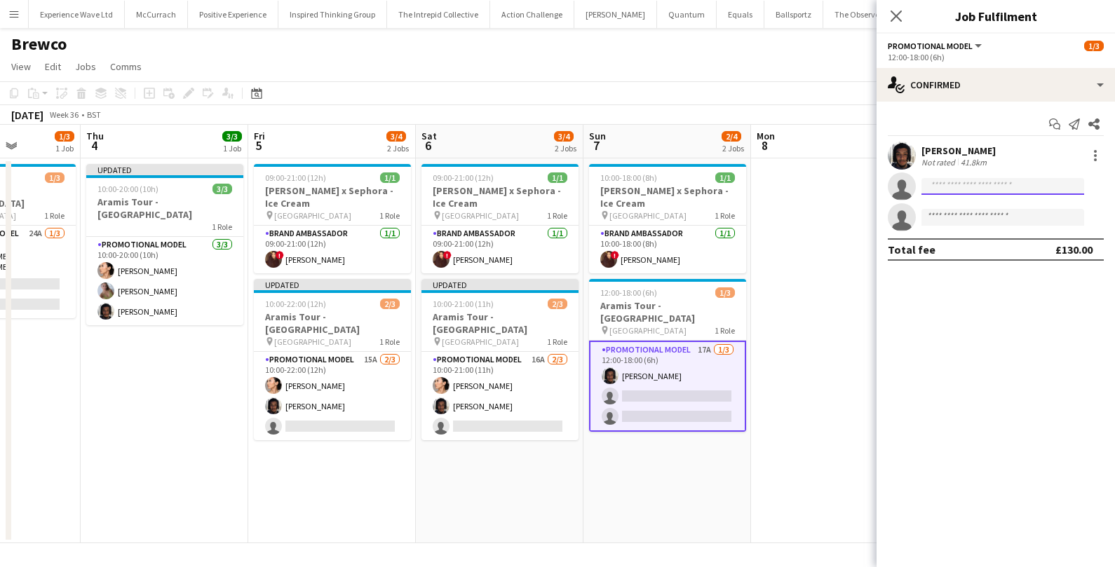
click at [950, 183] on input at bounding box center [1002, 186] width 163 height 17
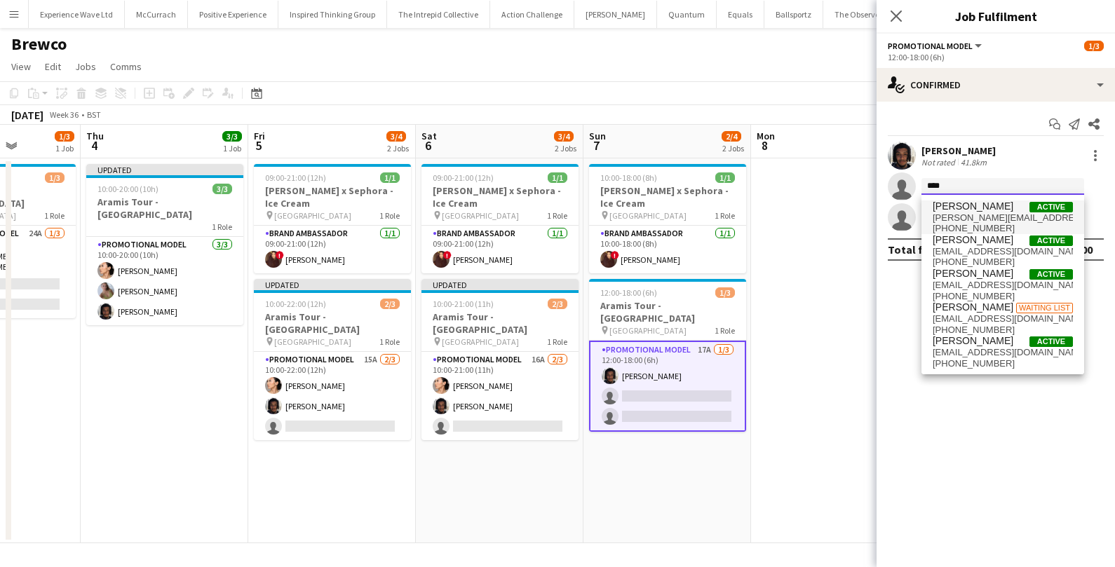
type input "***"
click at [973, 223] on span "+447988622939" at bounding box center [1003, 228] width 140 height 11
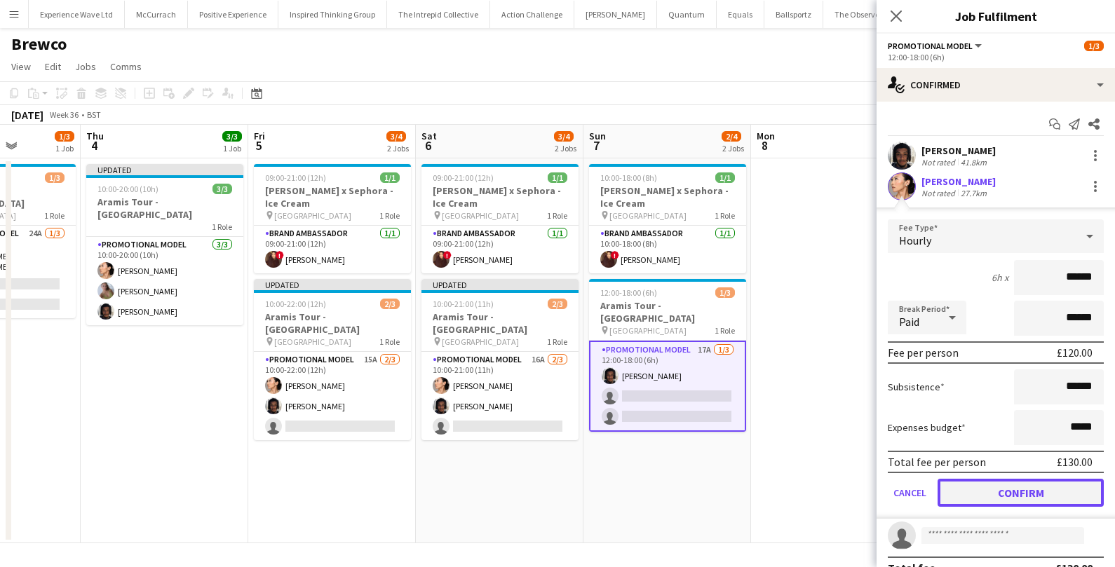
click at [1010, 496] on button "Confirm" at bounding box center [1020, 493] width 166 height 28
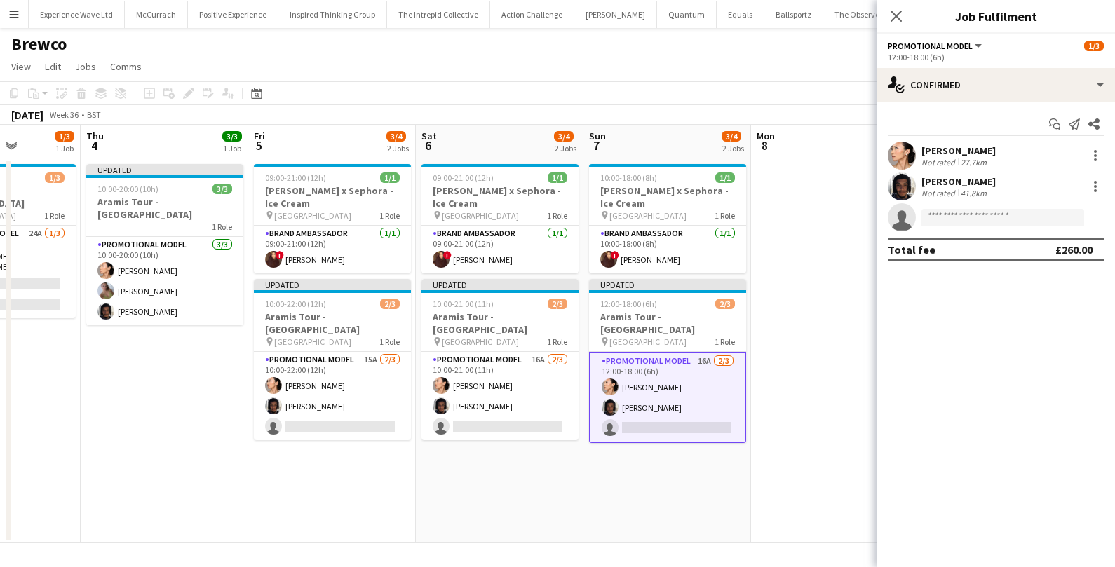
click at [846, 372] on app-date-cell at bounding box center [835, 350] width 168 height 385
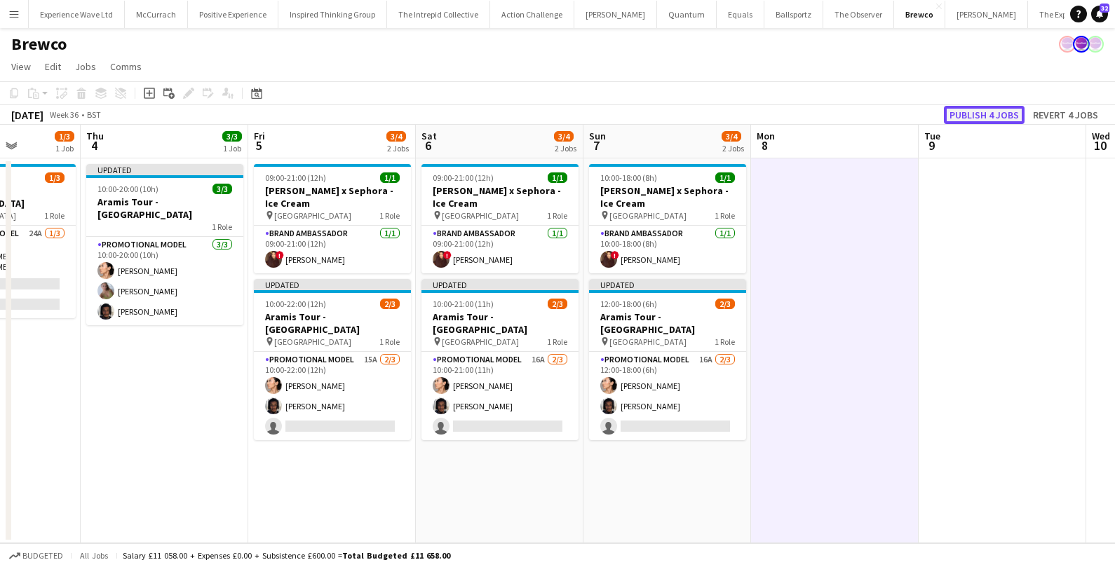
click at [1000, 121] on button "Publish 4 jobs" at bounding box center [984, 115] width 81 height 18
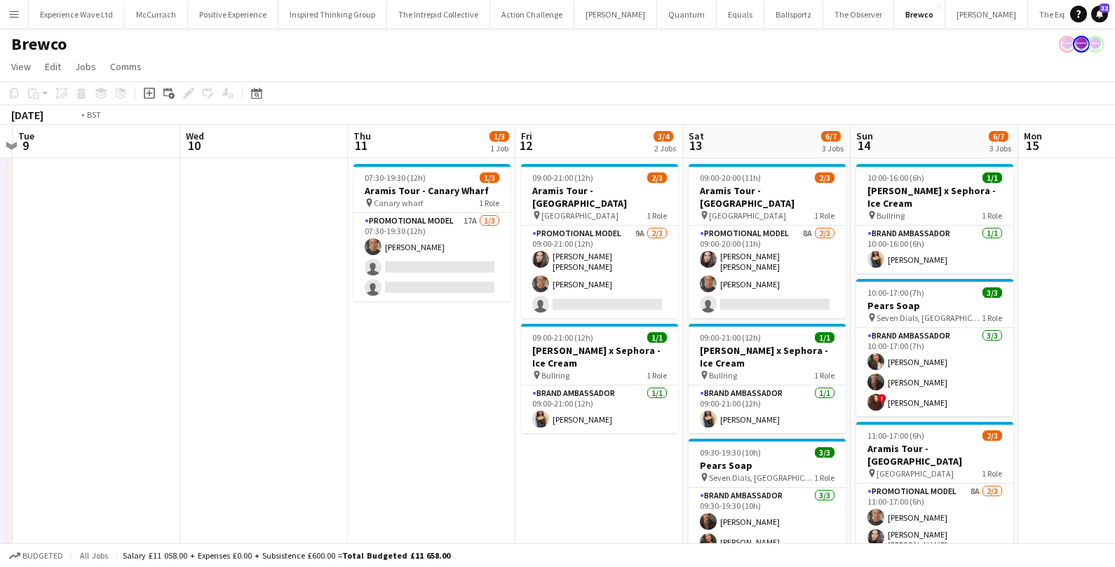
scroll to position [0, 577]
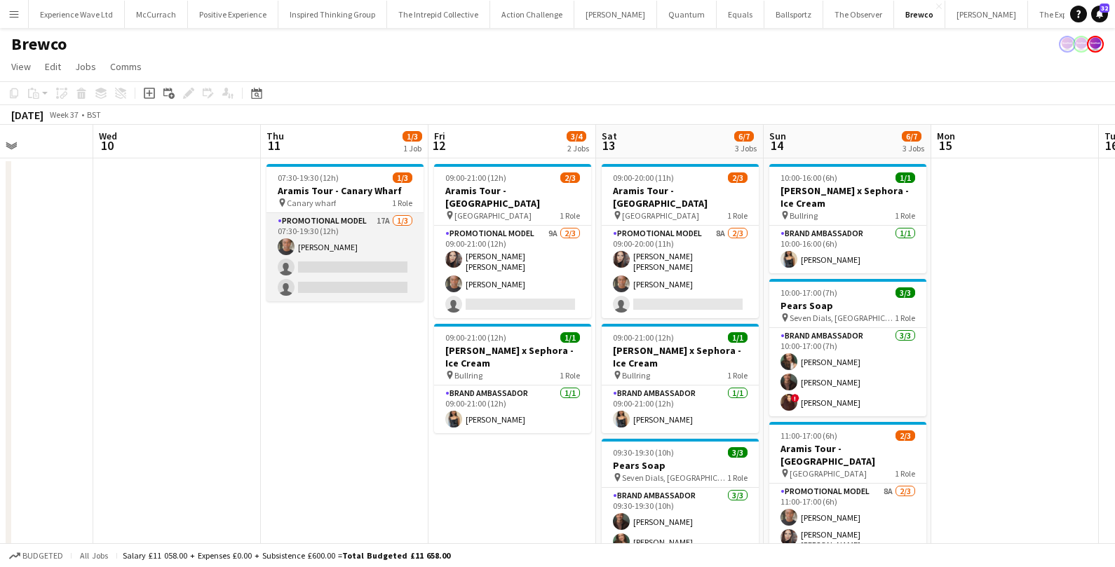
click at [363, 259] on app-card-role "Promotional Model 17A 1/3 07:30-19:30 (12h) Chris Milungu single-neutral-action…" at bounding box center [344, 257] width 157 height 88
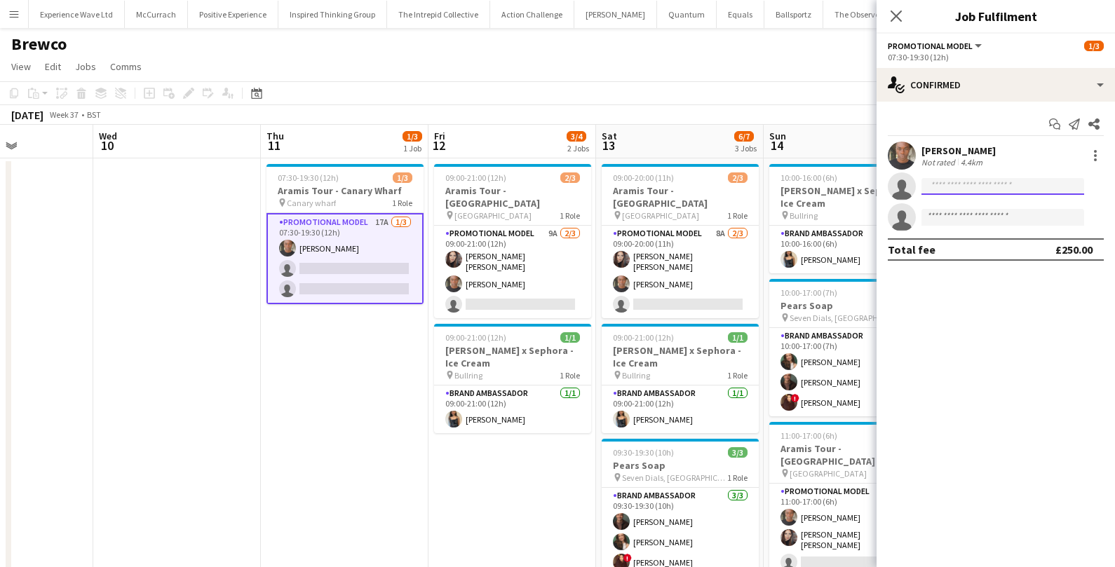
click at [968, 191] on input at bounding box center [1002, 186] width 163 height 17
type input "*******"
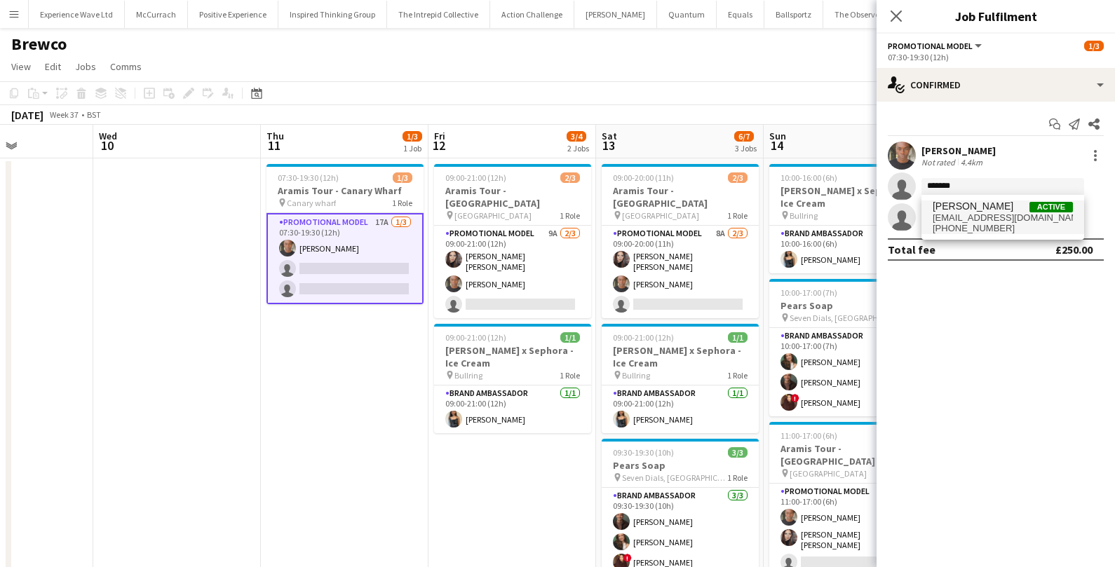
click at [1007, 224] on span "+447887007118" at bounding box center [1003, 228] width 140 height 11
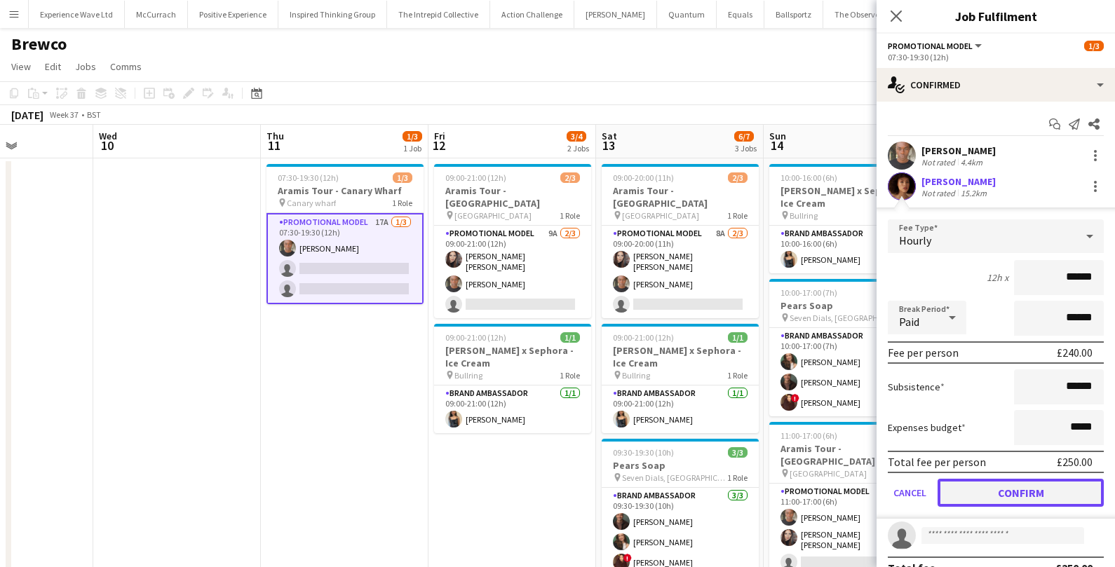
click at [997, 485] on button "Confirm" at bounding box center [1020, 493] width 166 height 28
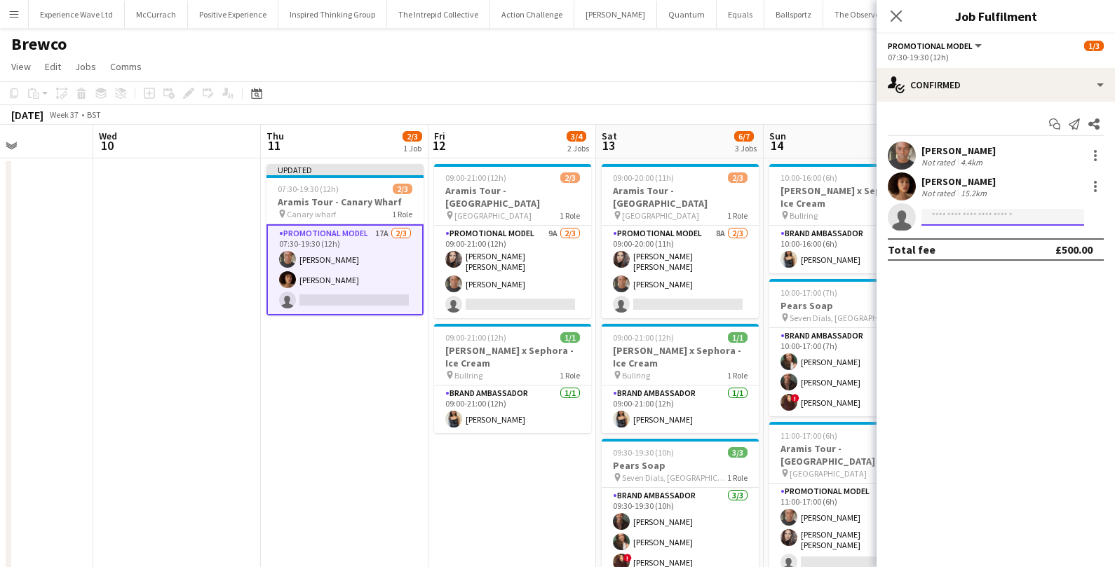
click at [962, 212] on input at bounding box center [1002, 217] width 163 height 17
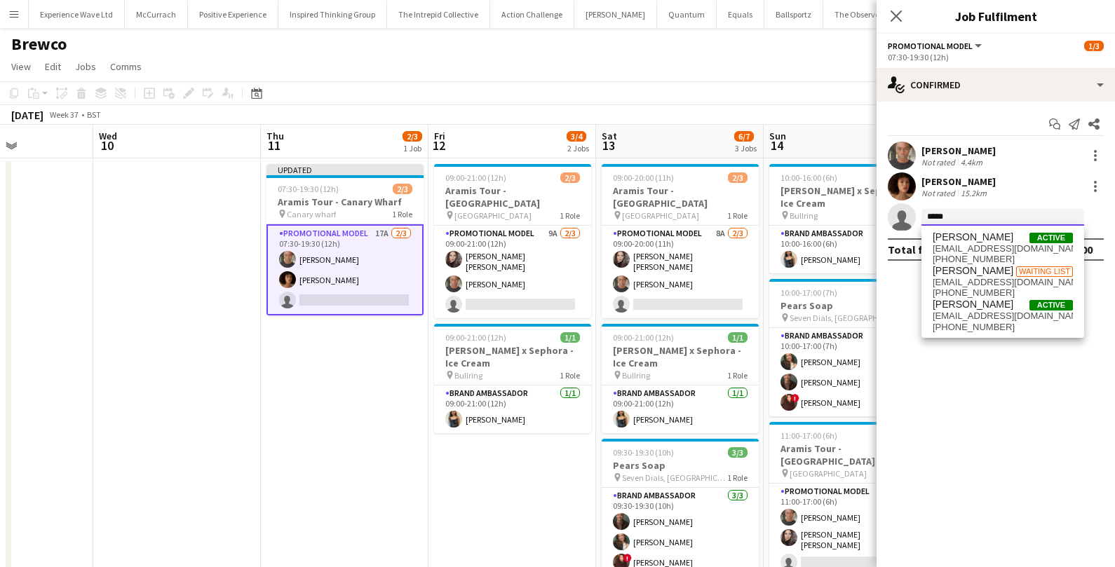
type input "*****"
click at [963, 306] on span "[PERSON_NAME]" at bounding box center [973, 305] width 81 height 12
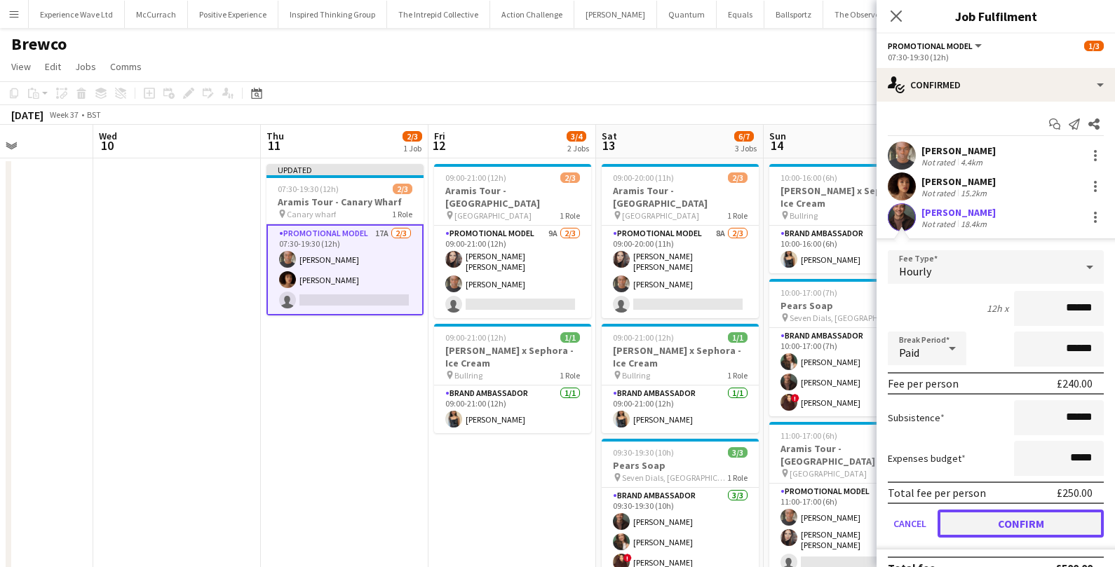
click at [981, 527] on button "Confirm" at bounding box center [1020, 524] width 166 height 28
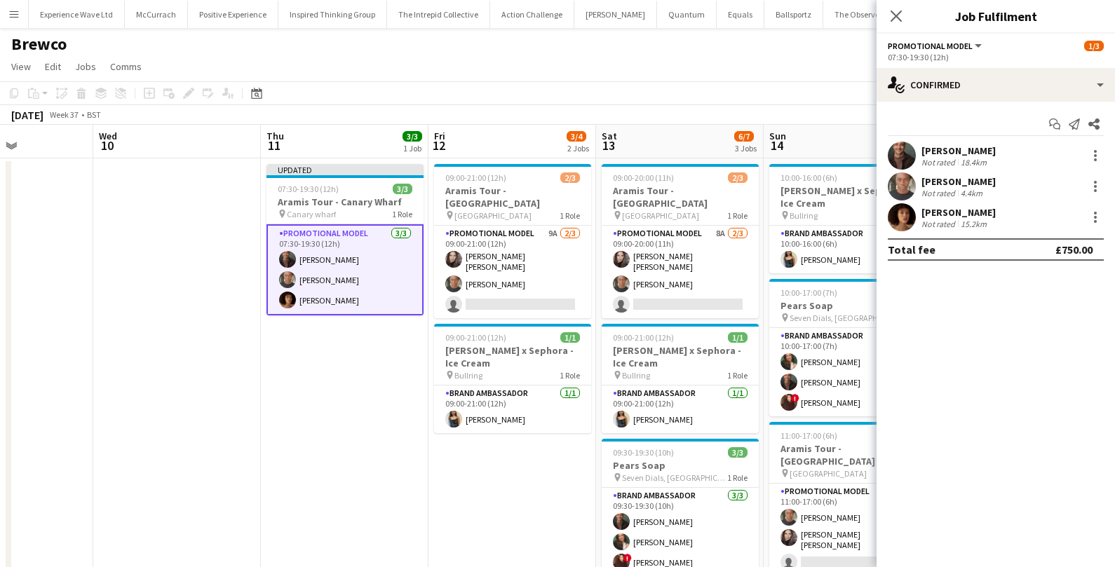
click at [393, 388] on app-date-cell "Updated 07:30-19:30 (12h) 3/3 Aramis Tour - Canary Wharf pin Canary wharf 1 Rol…" at bounding box center [345, 380] width 168 height 445
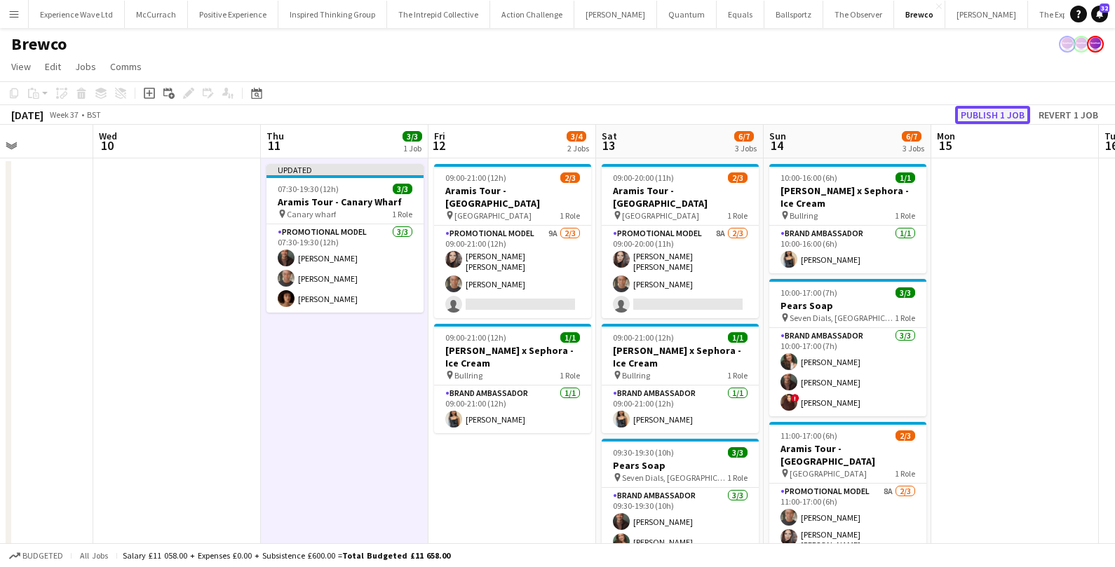
click at [978, 116] on button "Publish 1 job" at bounding box center [992, 115] width 75 height 18
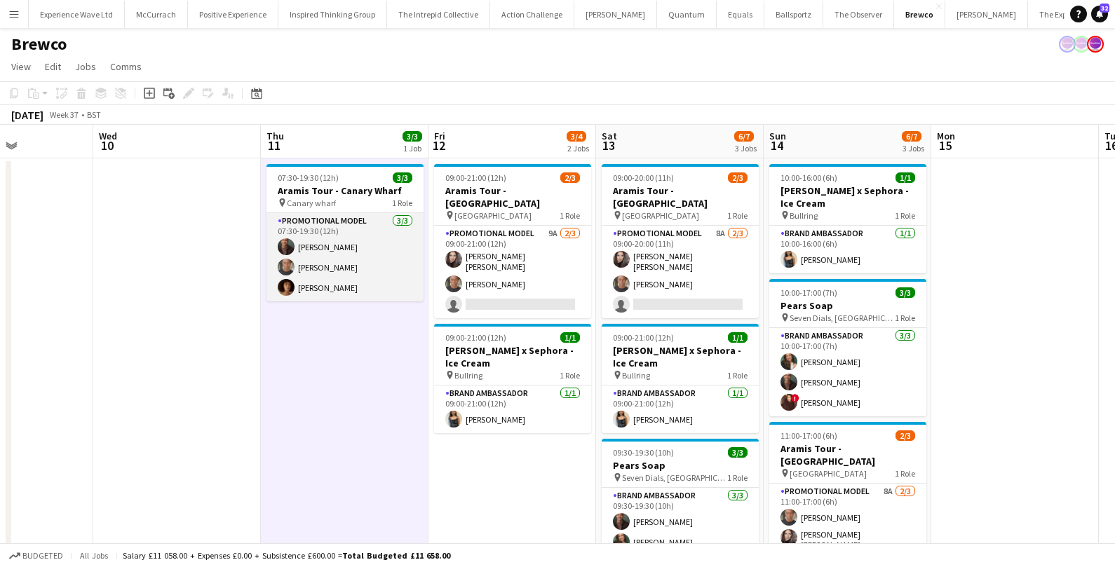
click at [339, 287] on app-card-role "Promotional Model 3/3 07:30-19:30 (12h) Colin Marshall Chris Milungu Kelly Uppi…" at bounding box center [344, 257] width 157 height 88
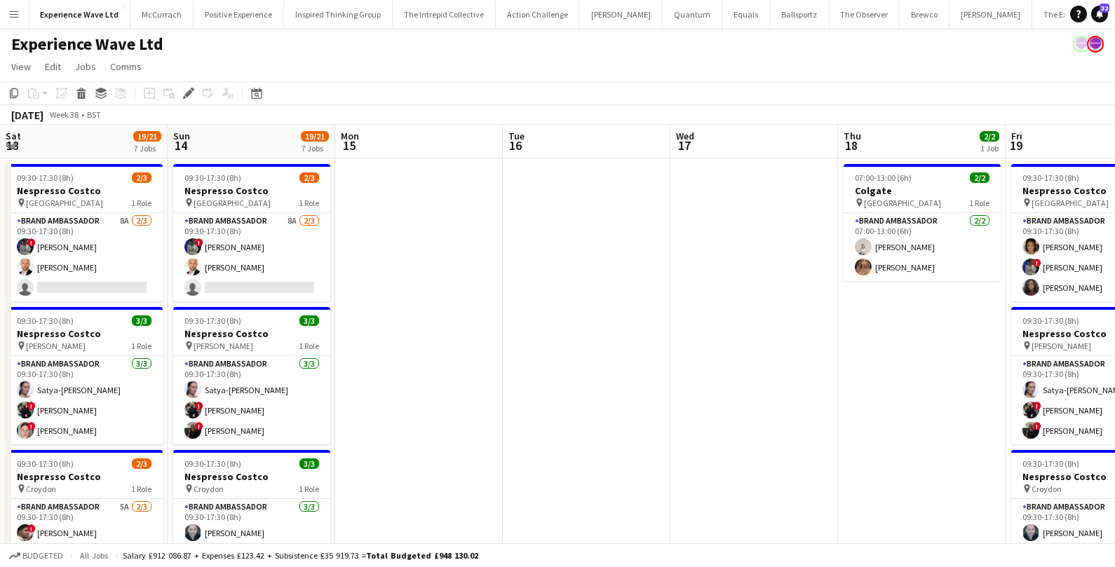
scroll to position [0, 468]
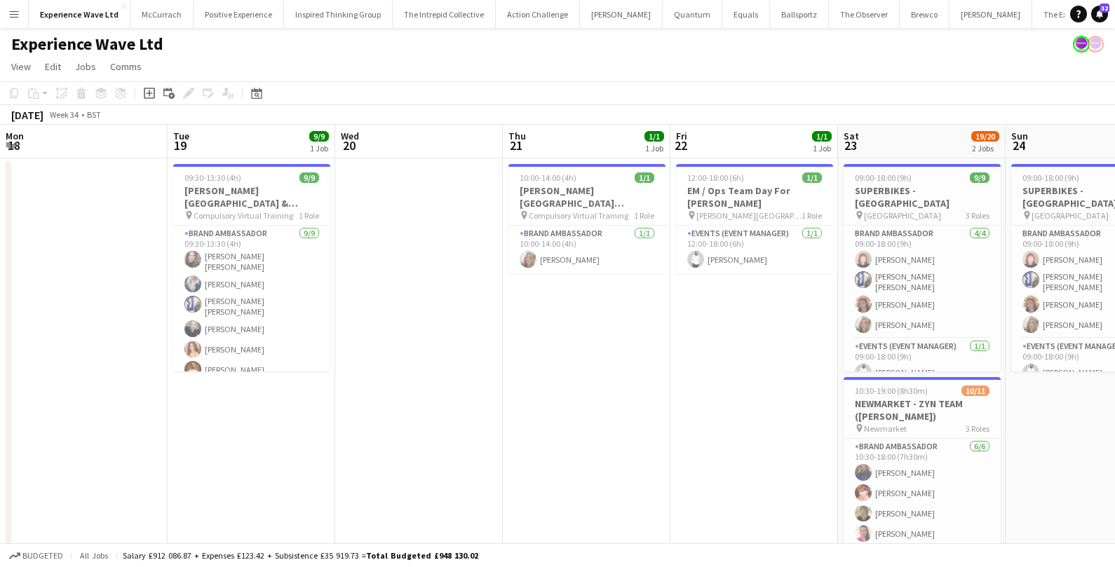
scroll to position [0, 580]
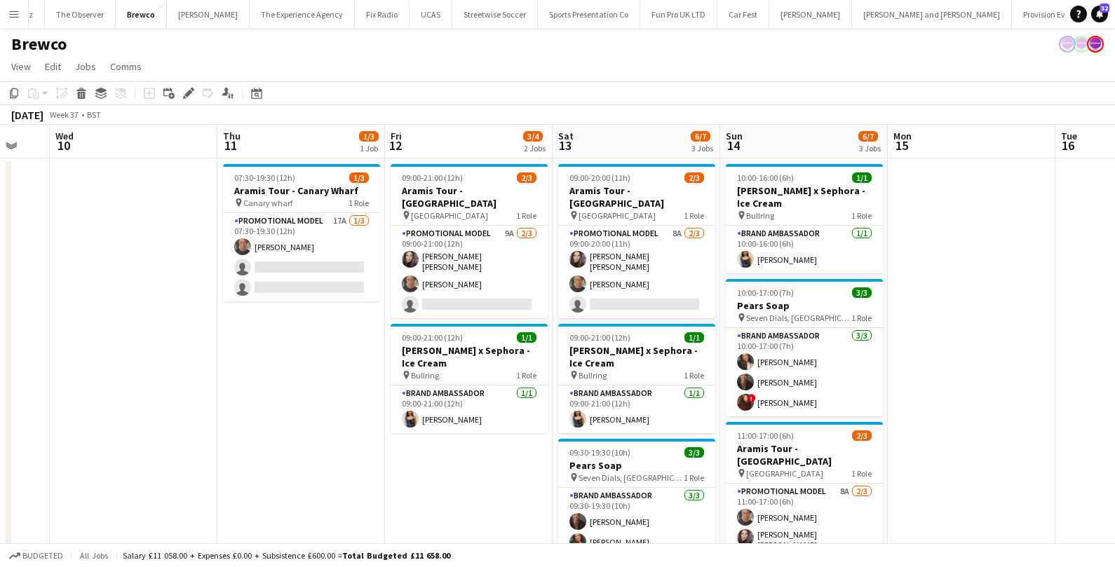
scroll to position [0, 472]
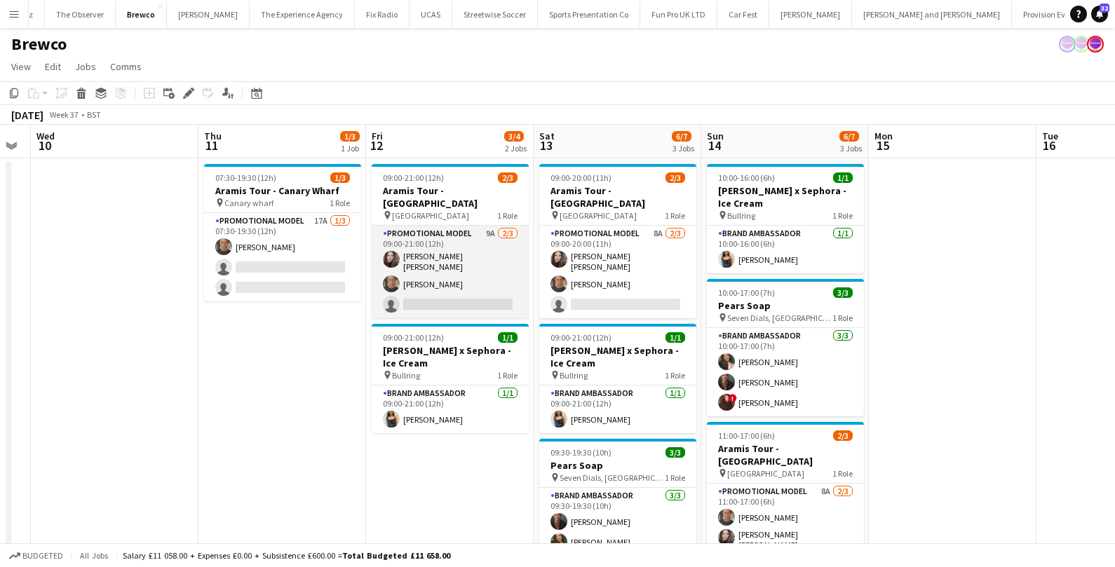
click at [467, 291] on app-card-role "Promotional Model 9A 2/3 09:00-21:00 (12h) Sarah Josephine Hartley Chris Milung…" at bounding box center [450, 272] width 157 height 93
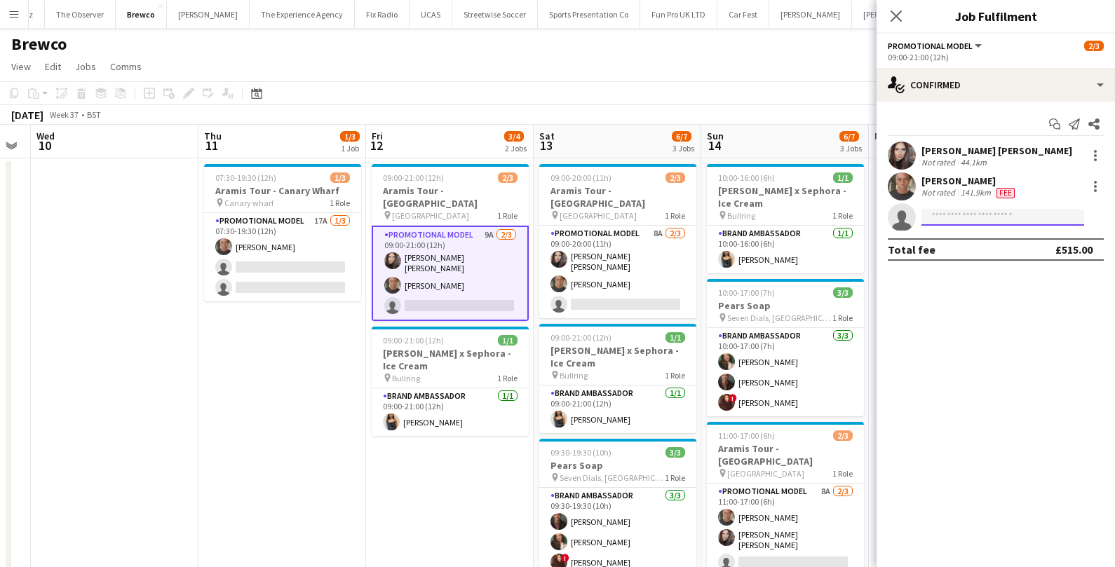
click at [967, 213] on input at bounding box center [1002, 217] width 163 height 17
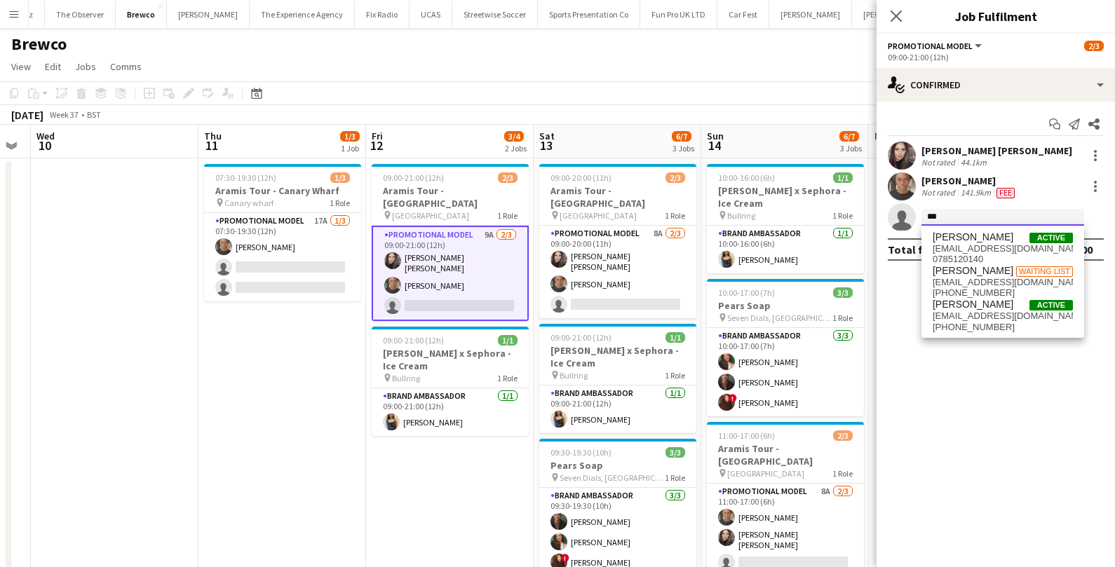
type input "***"
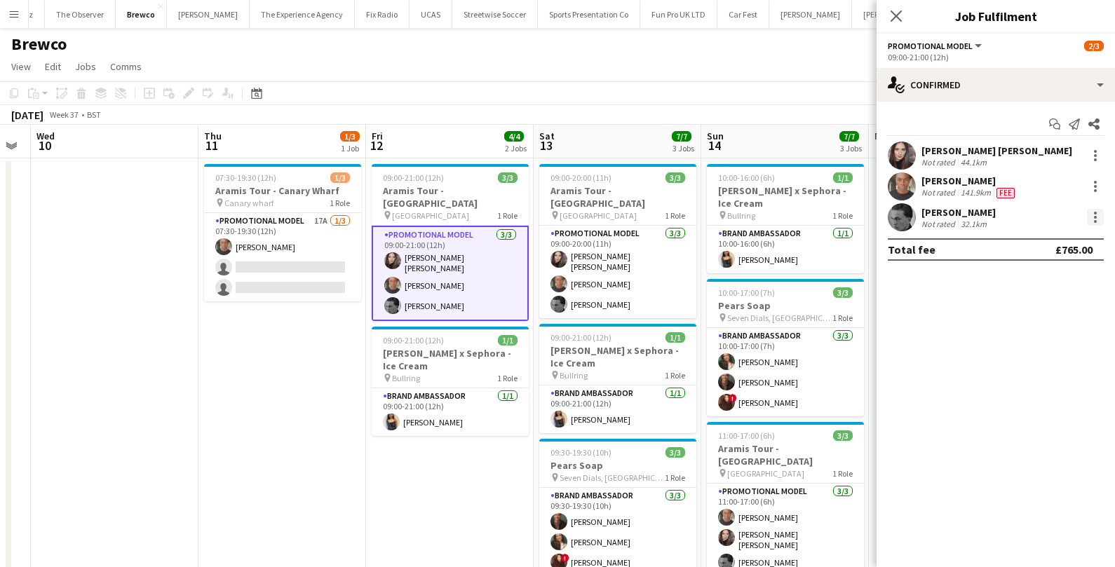
click at [1089, 217] on div at bounding box center [1095, 217] width 17 height 17
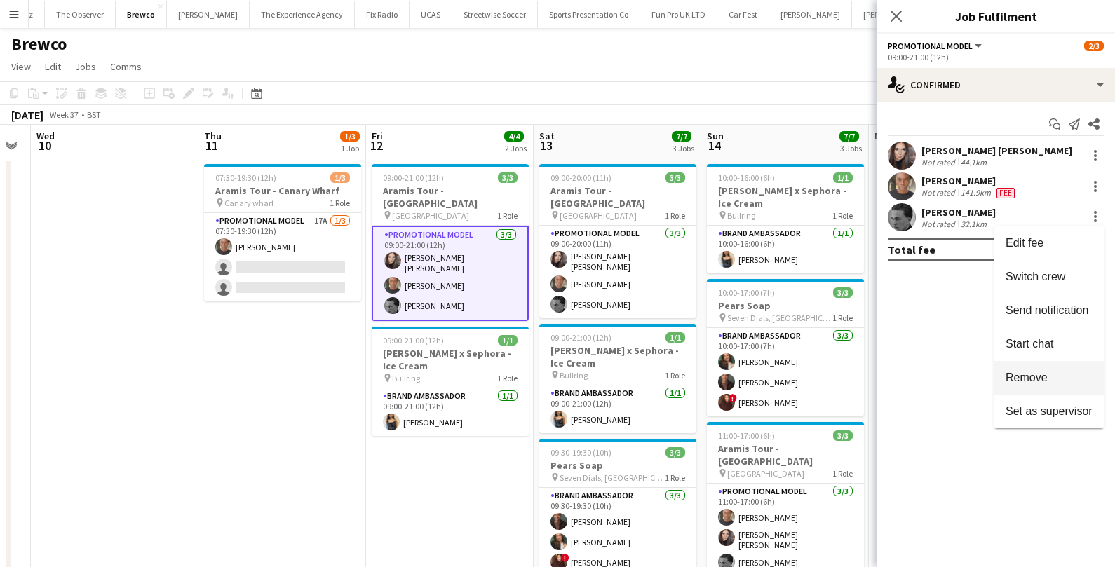
click at [1062, 374] on span "Remove" at bounding box center [1048, 377] width 87 height 13
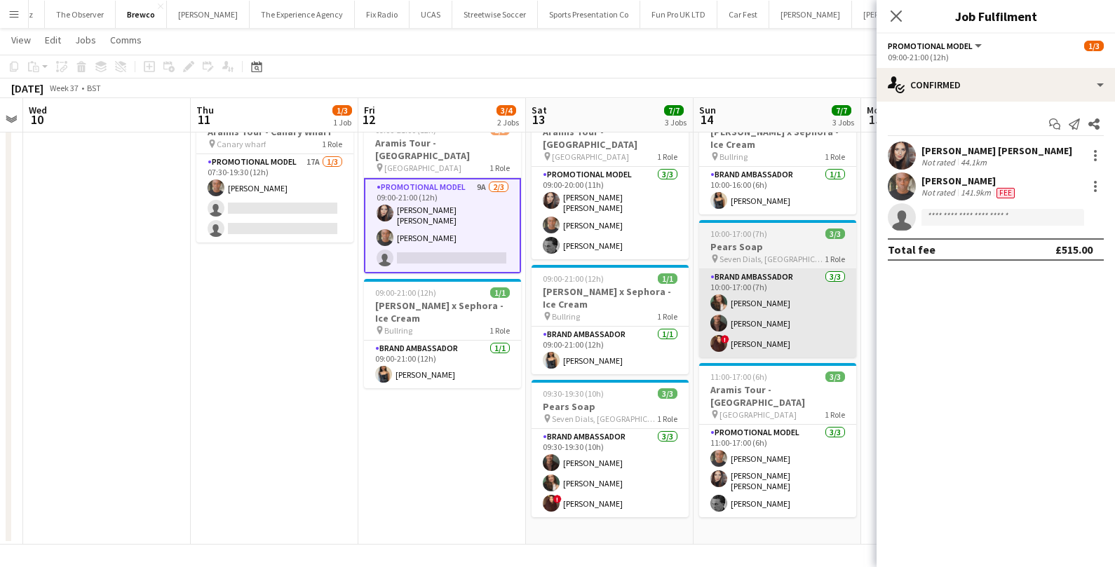
scroll to position [58, 0]
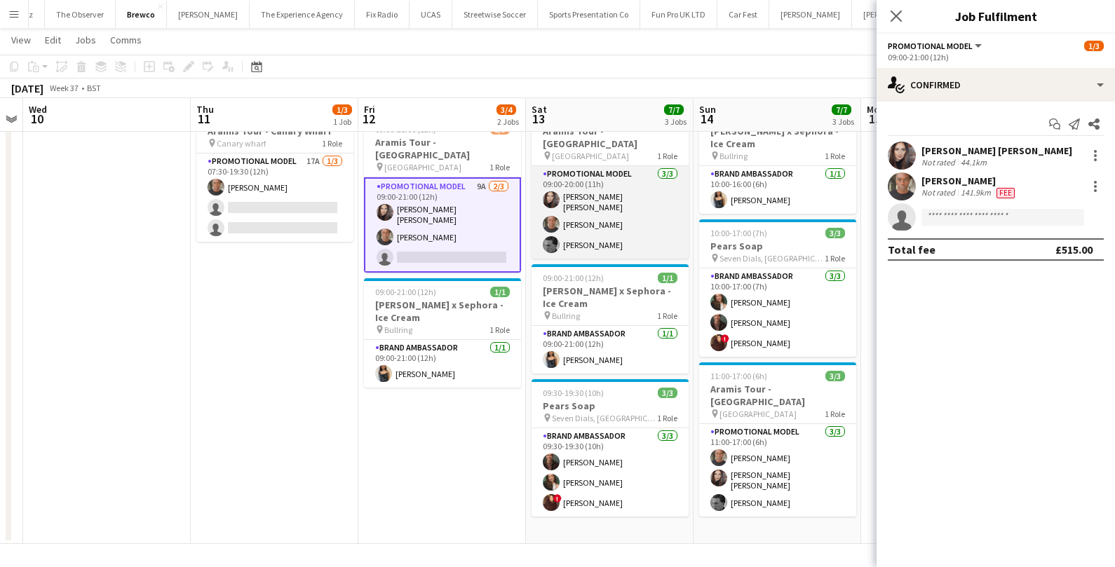
click at [640, 210] on app-card-role "Promotional Model 3/3 09:00-20:00 (11h) Sarah Josephine Hartley Chris Milungu O…" at bounding box center [609, 212] width 157 height 93
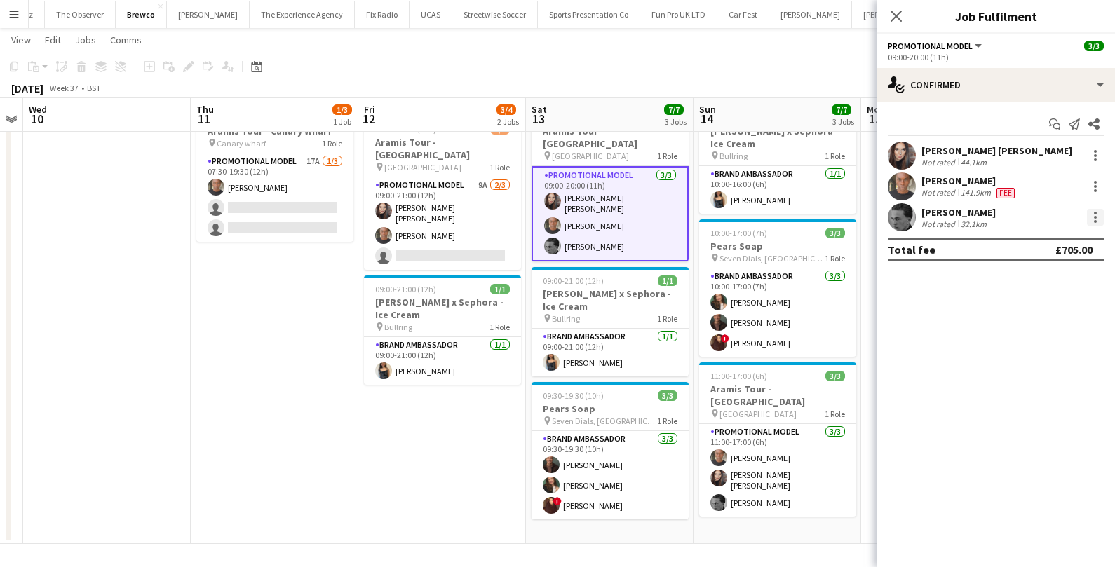
click at [1096, 220] on div at bounding box center [1095, 221] width 3 height 3
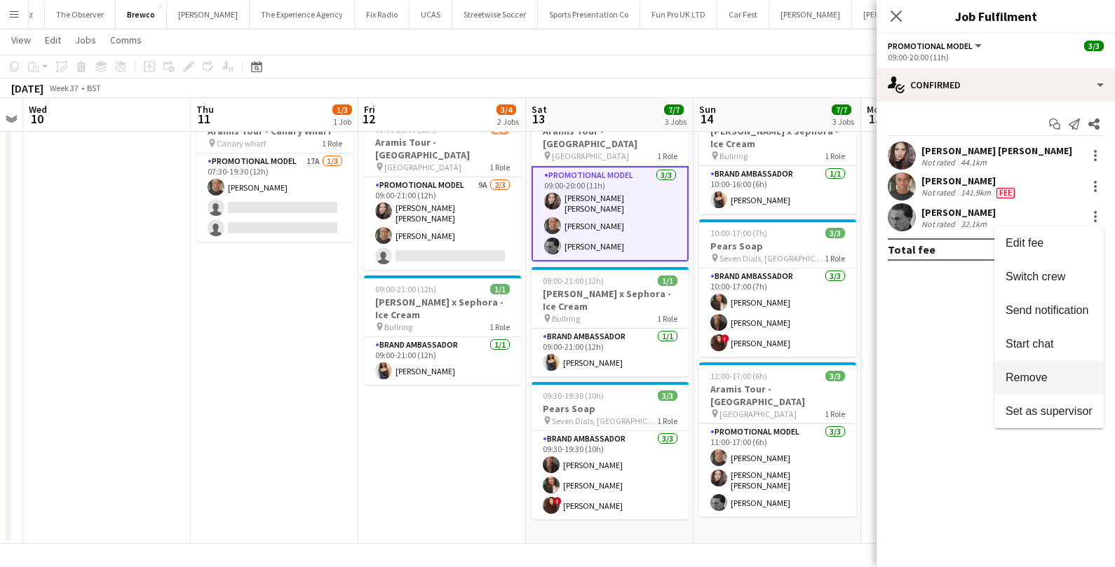
click at [1033, 387] on button "Remove" at bounding box center [1048, 378] width 109 height 34
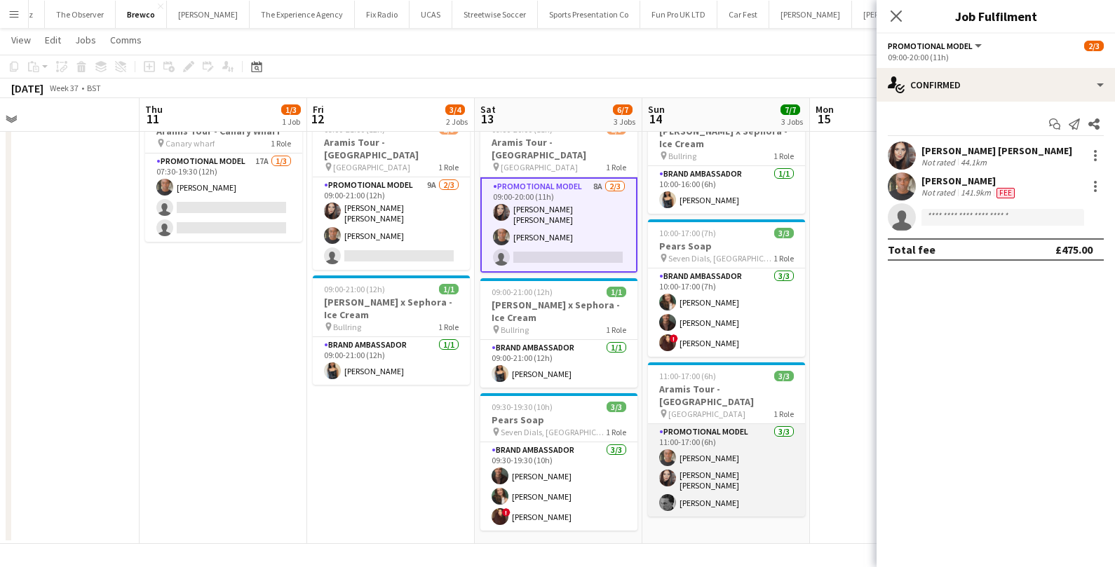
click at [755, 464] on app-card-role "Promotional Model 3/3 11:00-17:00 (6h) Chris Milungu Sarah Josephine Hartley Ol…" at bounding box center [726, 470] width 157 height 93
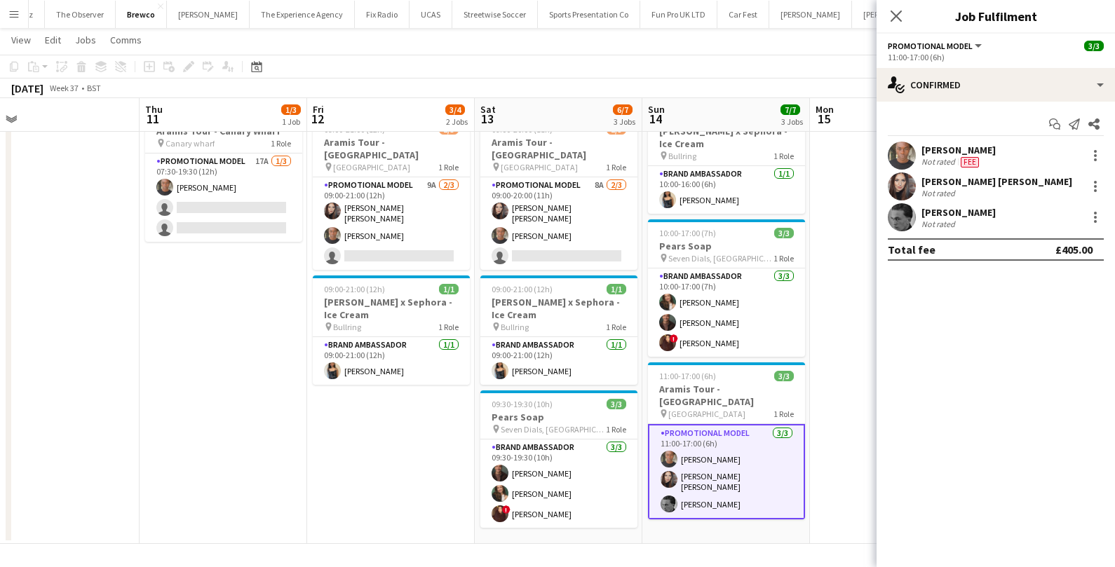
scroll to position [0, 530]
click at [1090, 218] on div at bounding box center [1095, 217] width 17 height 17
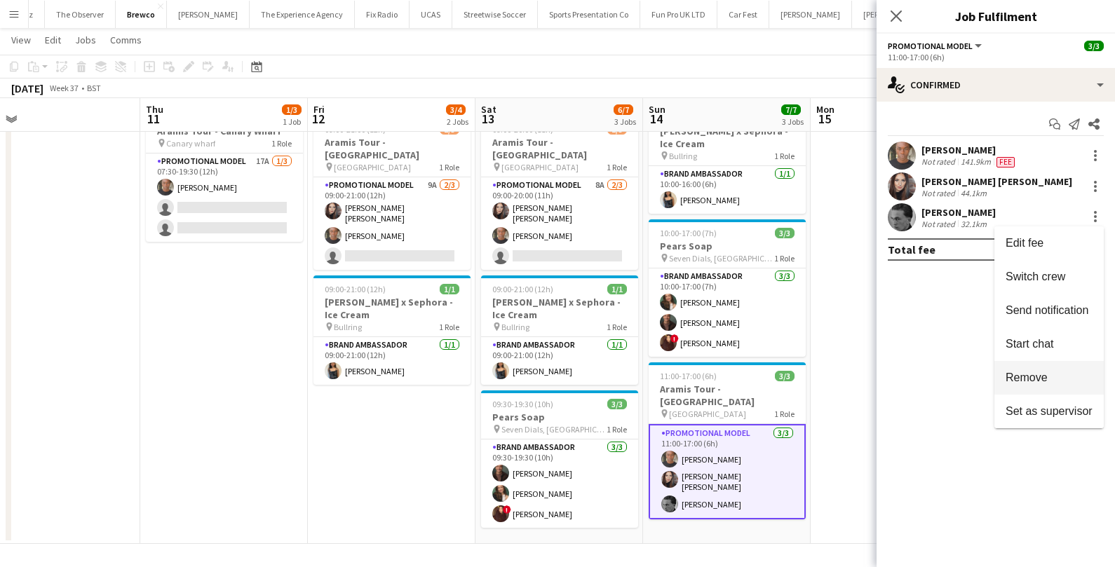
click at [1030, 377] on span "Remove" at bounding box center [1026, 377] width 42 height 12
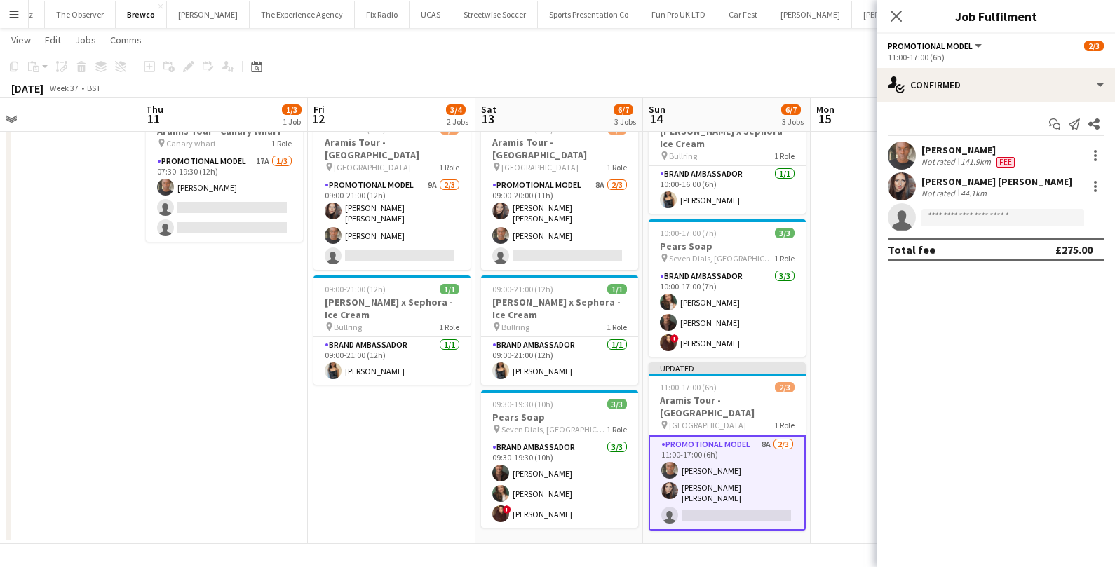
click at [841, 306] on app-date-cell at bounding box center [895, 321] width 168 height 445
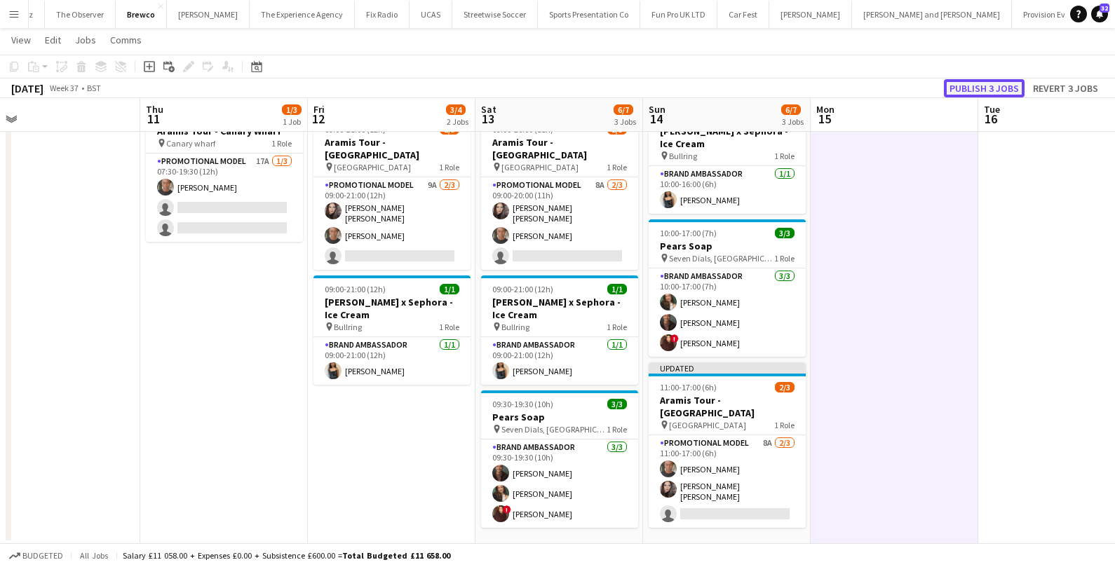
click at [1008, 80] on button "Publish 3 jobs" at bounding box center [984, 88] width 81 height 18
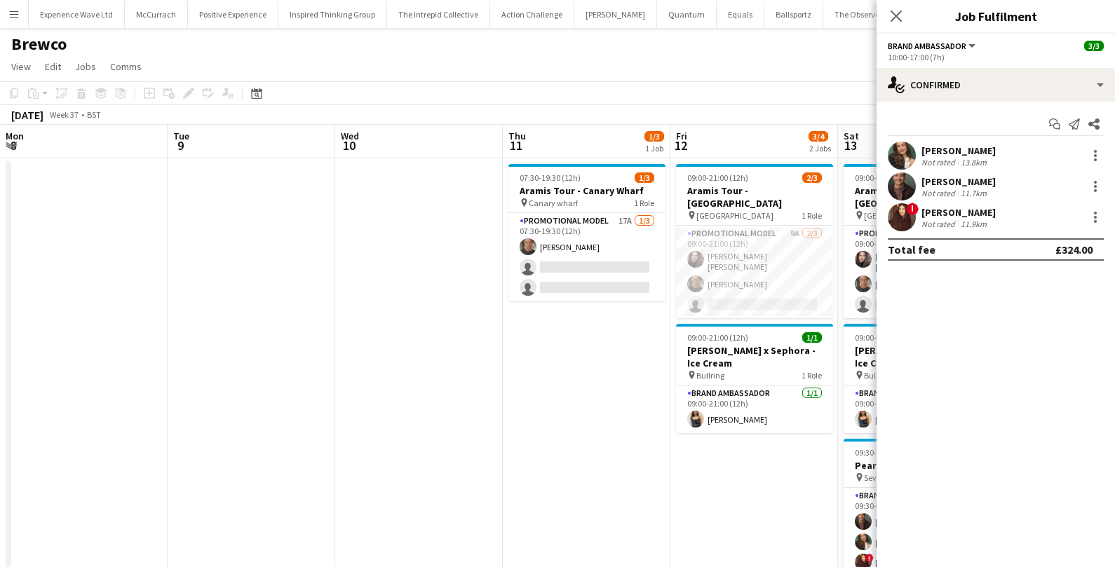
scroll to position [0, 477]
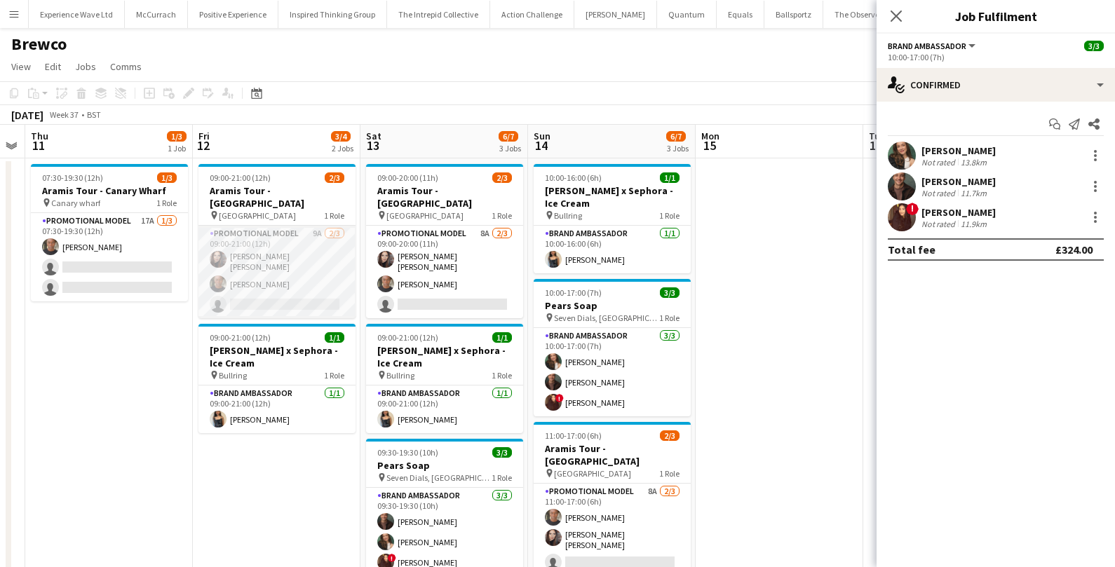
click at [294, 286] on app-card-role "Promotional Model 9A [DATE] 09:00-21:00 (12h) [PERSON_NAME] [PERSON_NAME] [PERS…" at bounding box center [276, 272] width 157 height 93
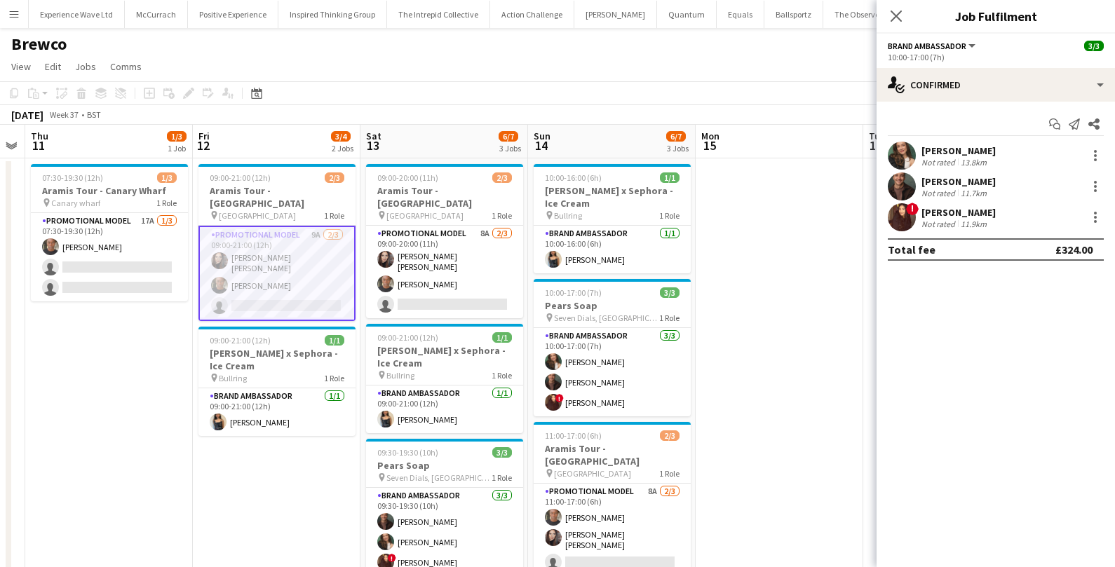
click at [294, 286] on app-card-role "Promotional Model 9A [DATE] 09:00-21:00 (12h) [PERSON_NAME] [PERSON_NAME] [PERS…" at bounding box center [276, 273] width 157 height 95
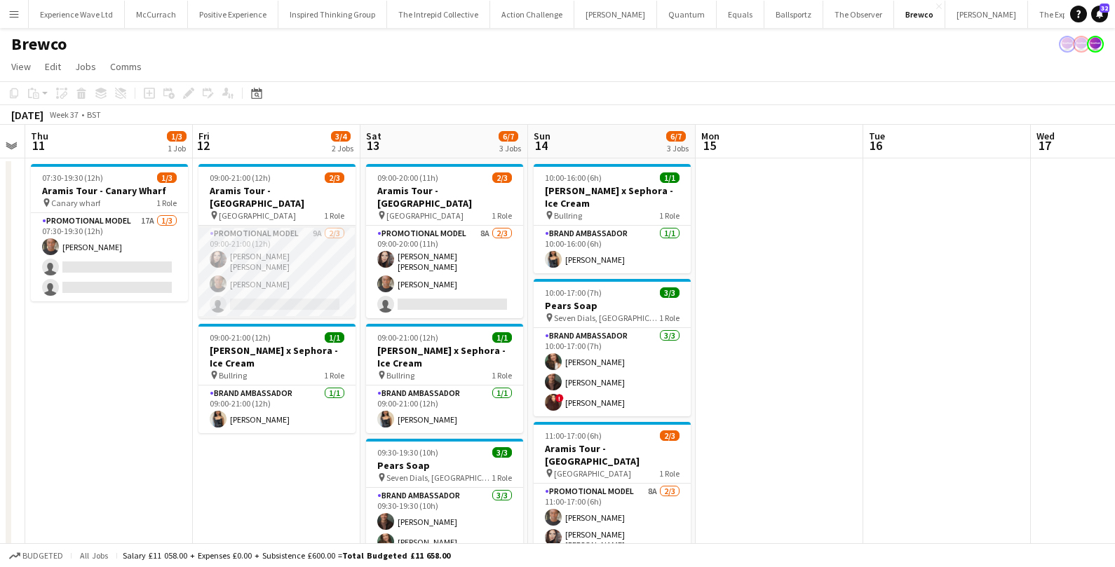
click at [294, 286] on app-card-role "Promotional Model 9A [DATE] 09:00-21:00 (12h) [PERSON_NAME] [PERSON_NAME] [PERS…" at bounding box center [276, 272] width 157 height 93
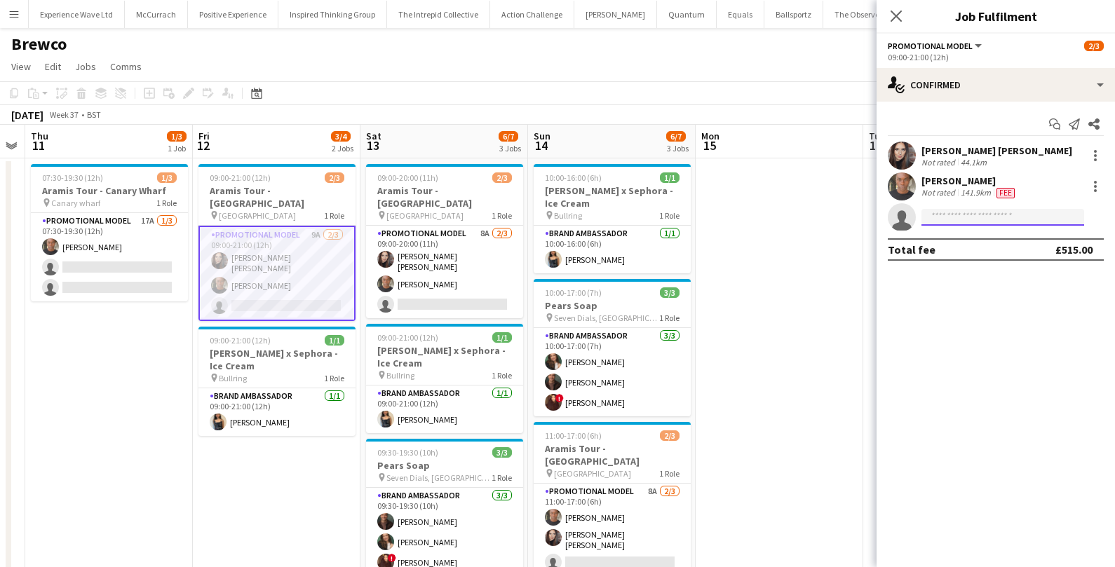
click at [982, 217] on input at bounding box center [1002, 217] width 163 height 17
type input "********"
click at [1010, 249] on span "[EMAIL_ADDRESS][DOMAIN_NAME]" at bounding box center [1003, 248] width 140 height 11
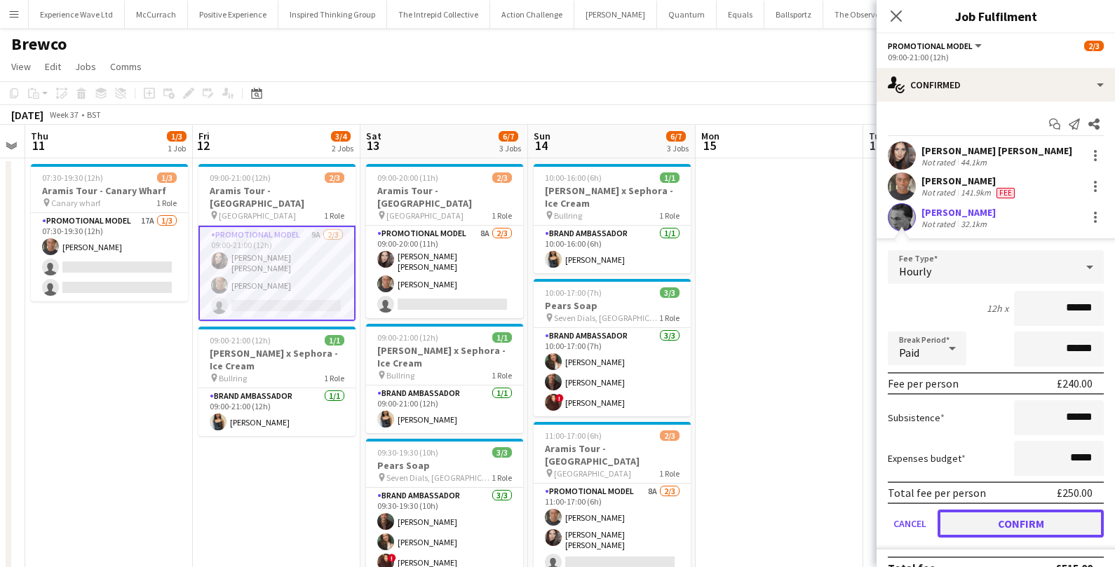
click at [994, 525] on button "Confirm" at bounding box center [1020, 524] width 166 height 28
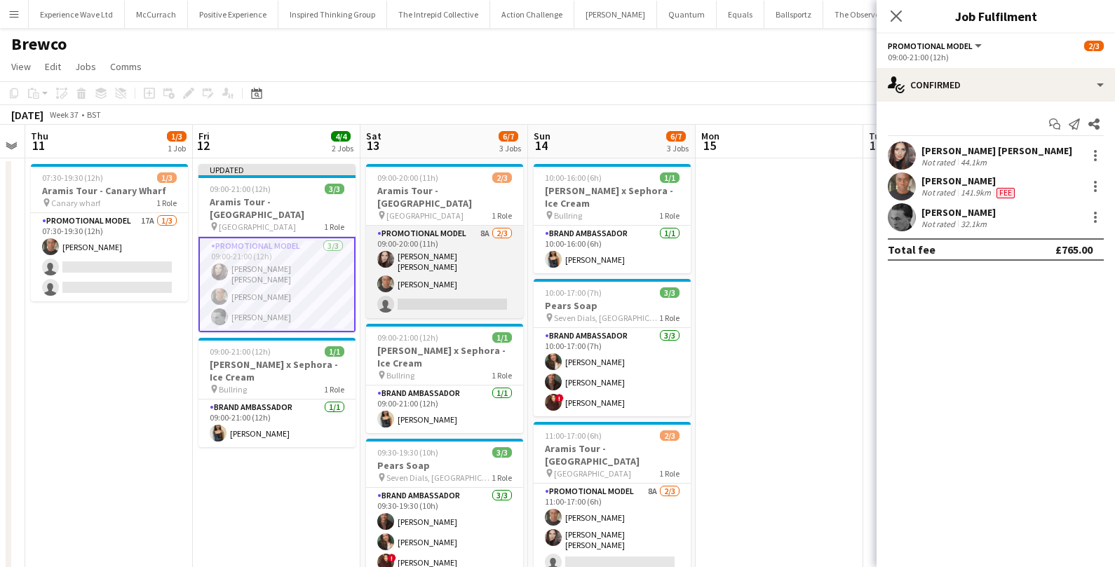
click at [461, 287] on app-card-role "Promotional Model 8A [DATE] 09:00-20:00 (11h) [PERSON_NAME] [PERSON_NAME] [PERS…" at bounding box center [444, 272] width 157 height 93
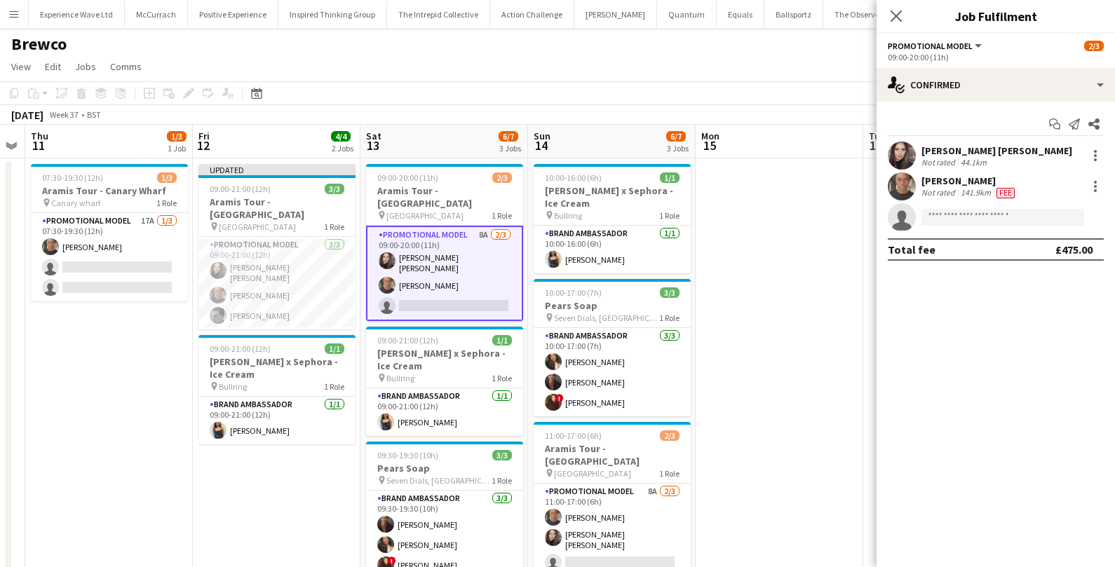
click at [992, 206] on app-invite-slot "single-neutral-actions" at bounding box center [995, 217] width 238 height 28
click at [975, 218] on input at bounding box center [1002, 217] width 163 height 17
type input "********"
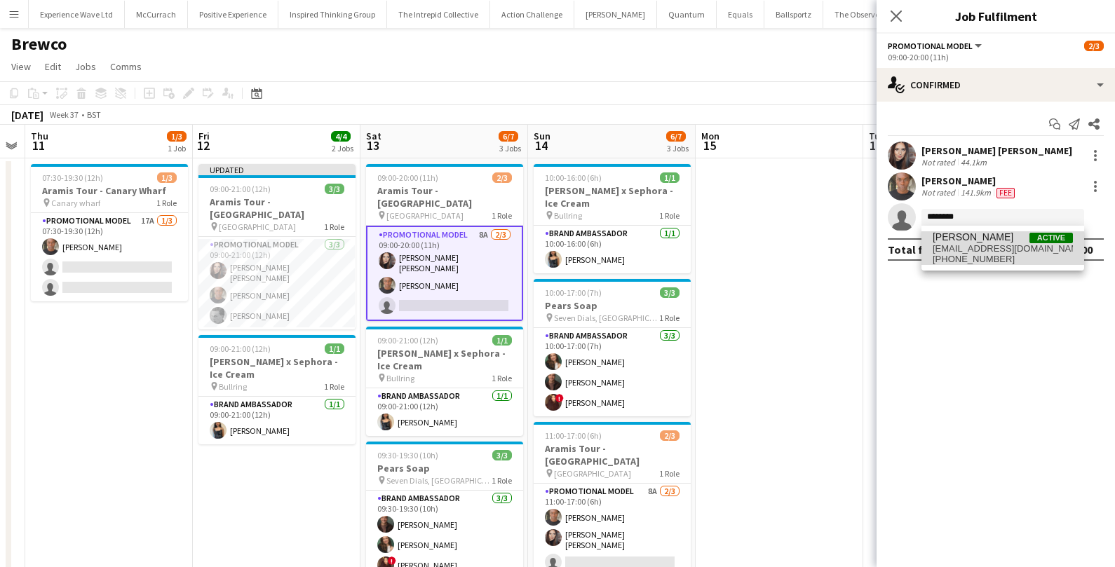
click at [983, 248] on span "[EMAIL_ADDRESS][DOMAIN_NAME]" at bounding box center [1003, 248] width 140 height 11
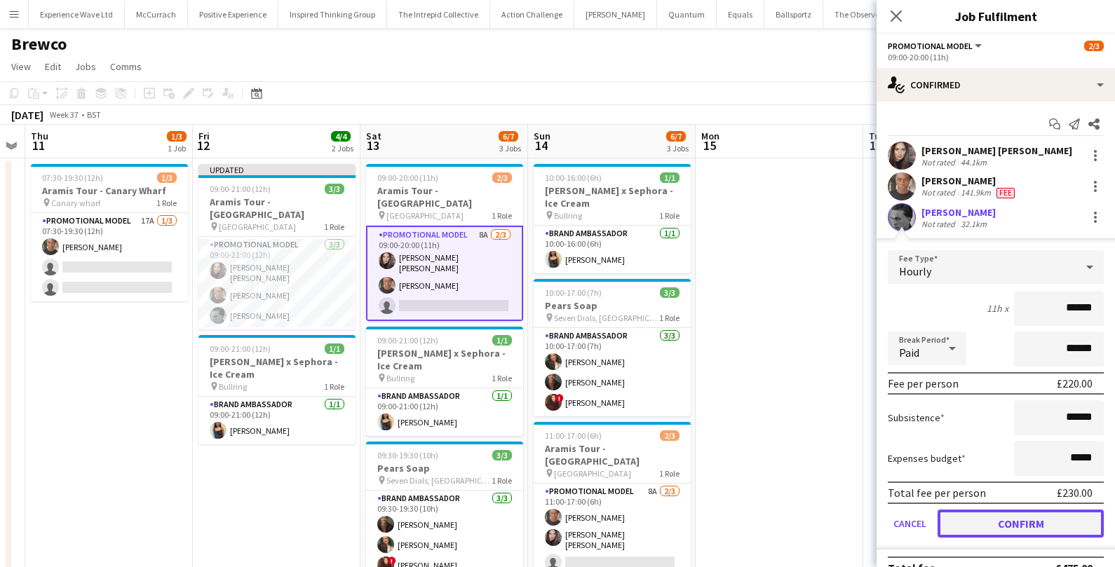
click at [984, 530] on button "Confirm" at bounding box center [1020, 524] width 166 height 28
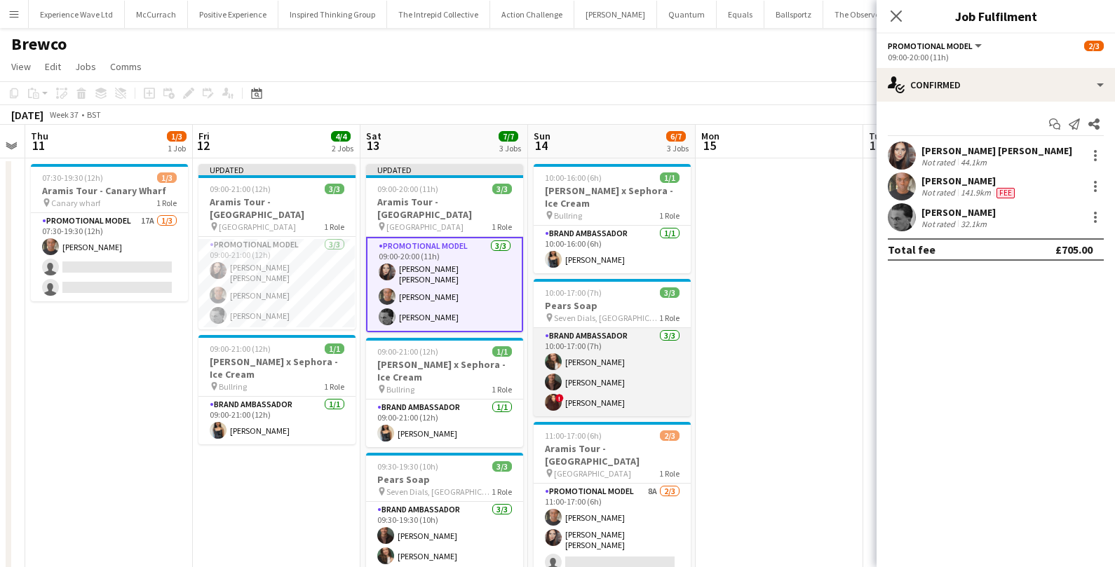
scroll to position [58, 0]
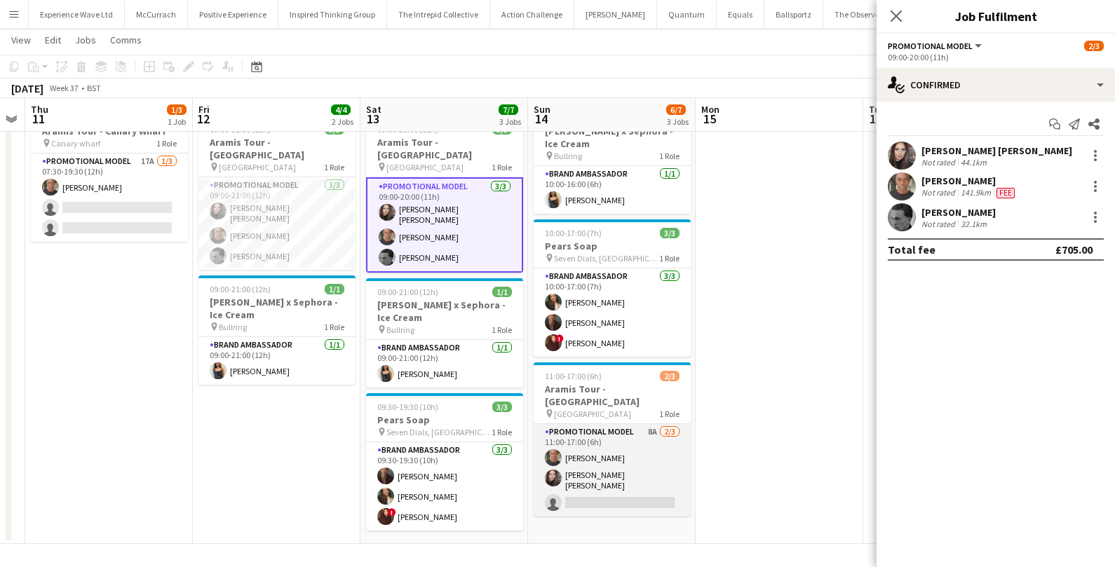
click at [595, 486] on app-card-role "Promotional Model 8A [DATE] 11:00-17:00 (6h) [PERSON_NAME] [PERSON_NAME] [PERSO…" at bounding box center [612, 470] width 157 height 93
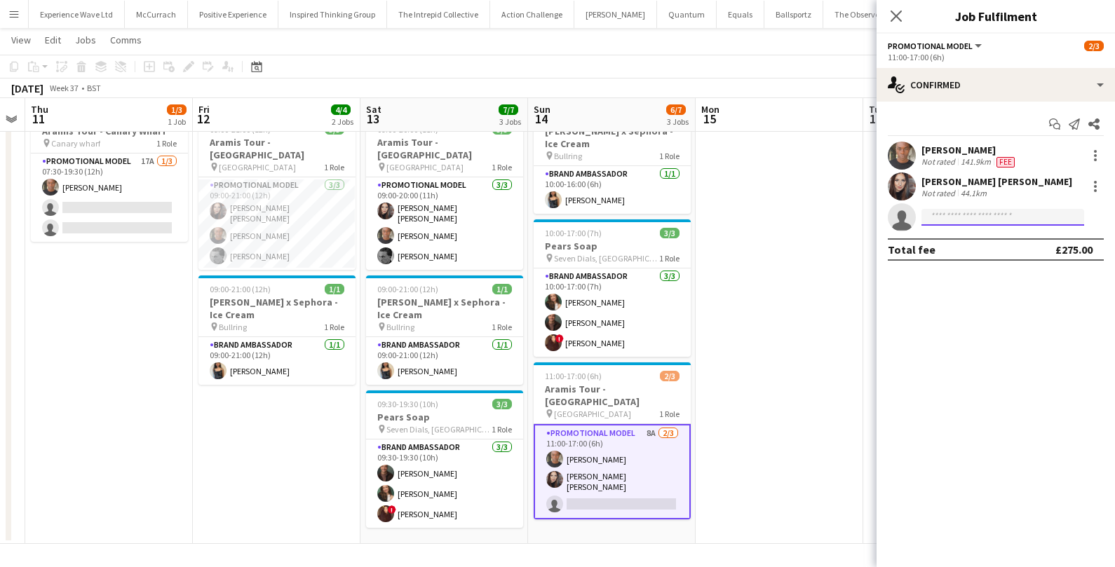
click at [942, 224] on input at bounding box center [1002, 217] width 163 height 17
type input "*********"
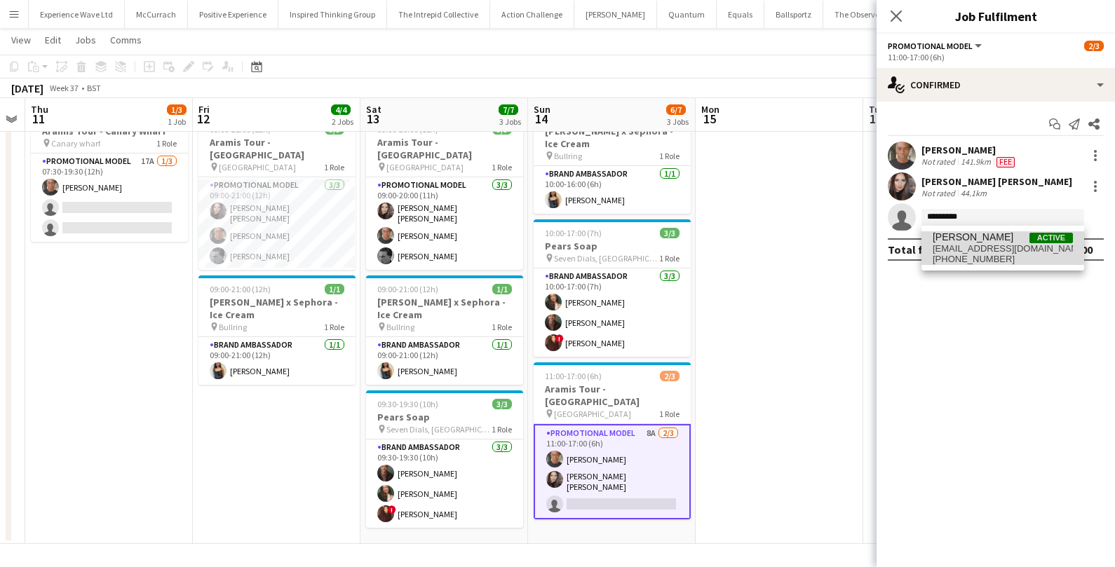
click at [962, 241] on span "[PERSON_NAME]" at bounding box center [973, 237] width 81 height 12
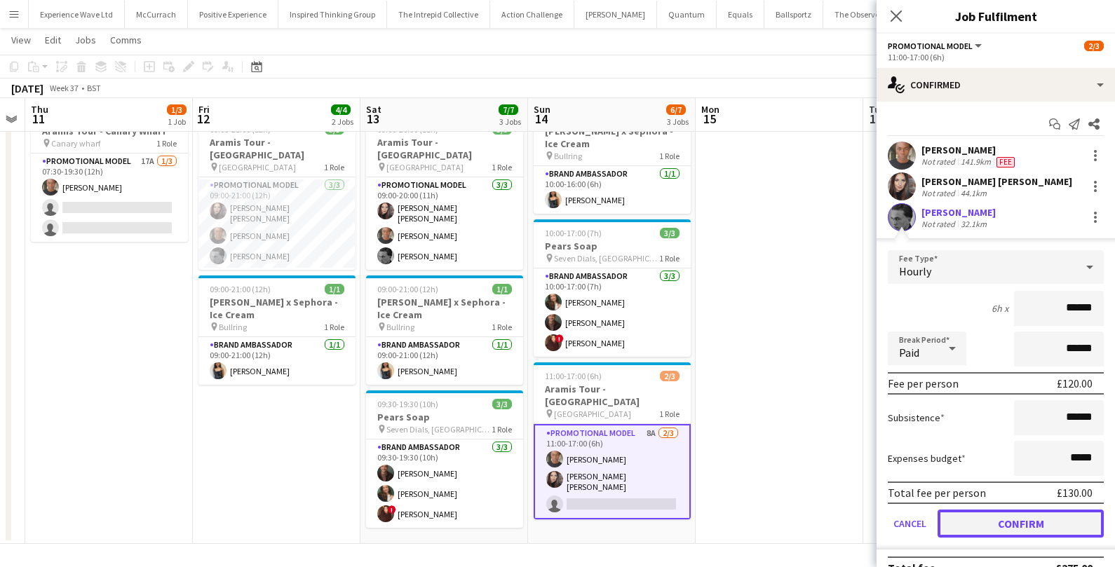
click at [996, 525] on button "Confirm" at bounding box center [1020, 524] width 166 height 28
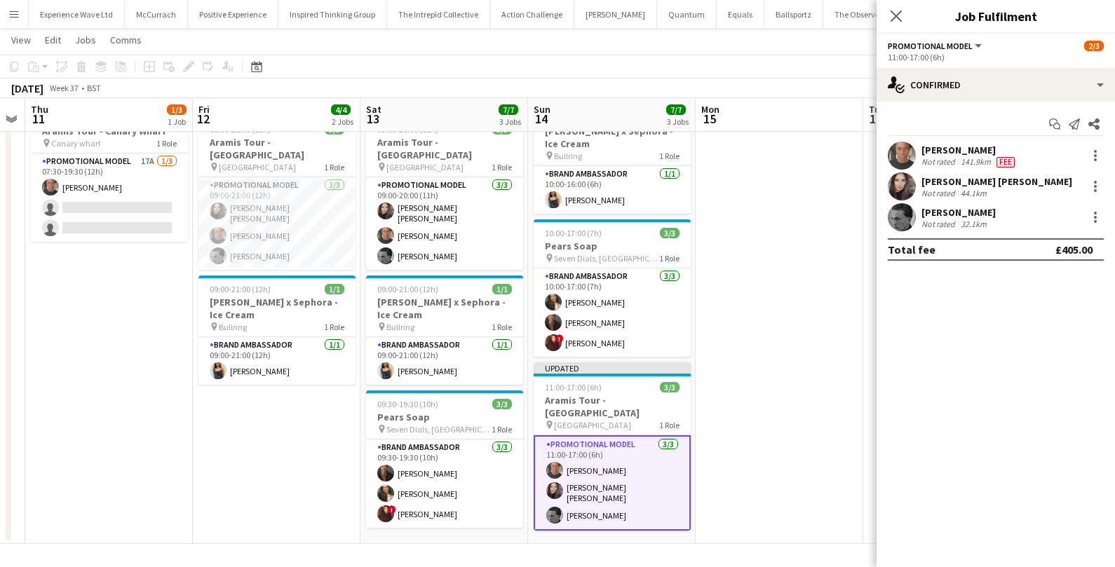
click at [826, 377] on app-date-cell at bounding box center [780, 321] width 168 height 445
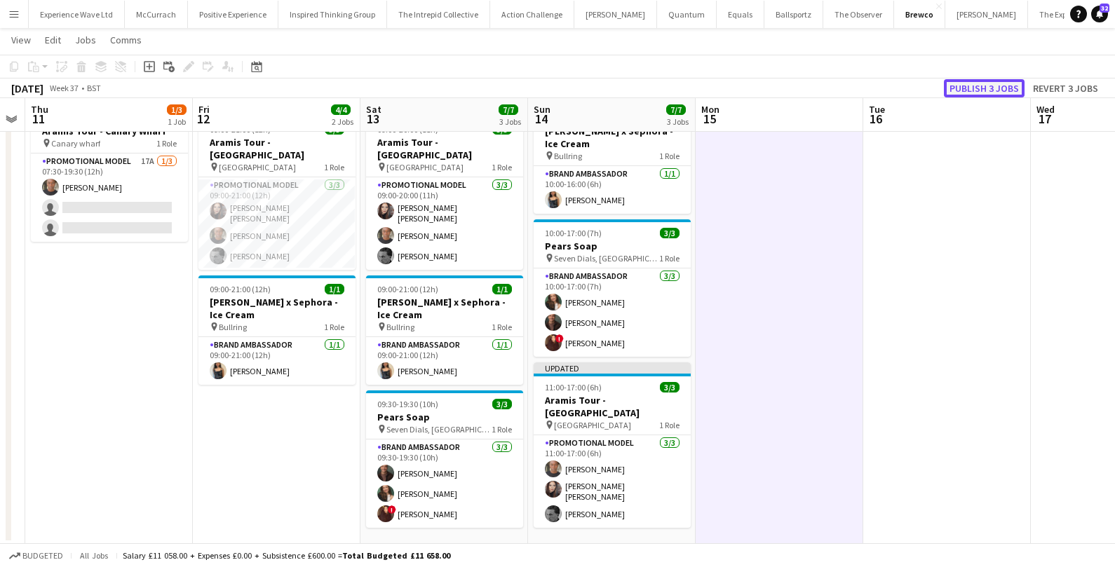
click at [990, 89] on button "Publish 3 jobs" at bounding box center [984, 88] width 81 height 18
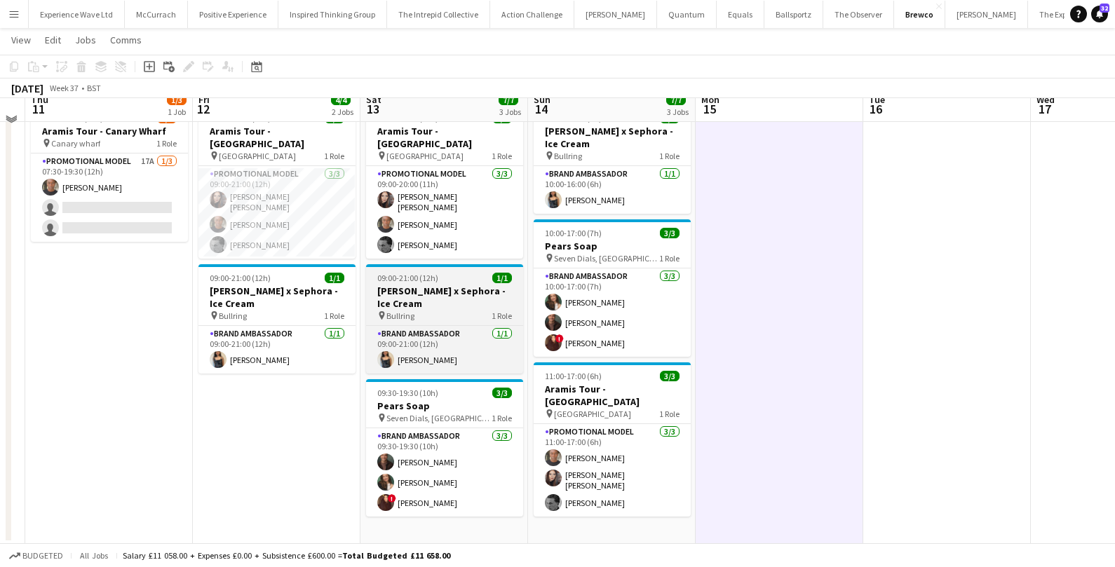
scroll to position [0, 0]
